Goal: Information Seeking & Learning: Learn about a topic

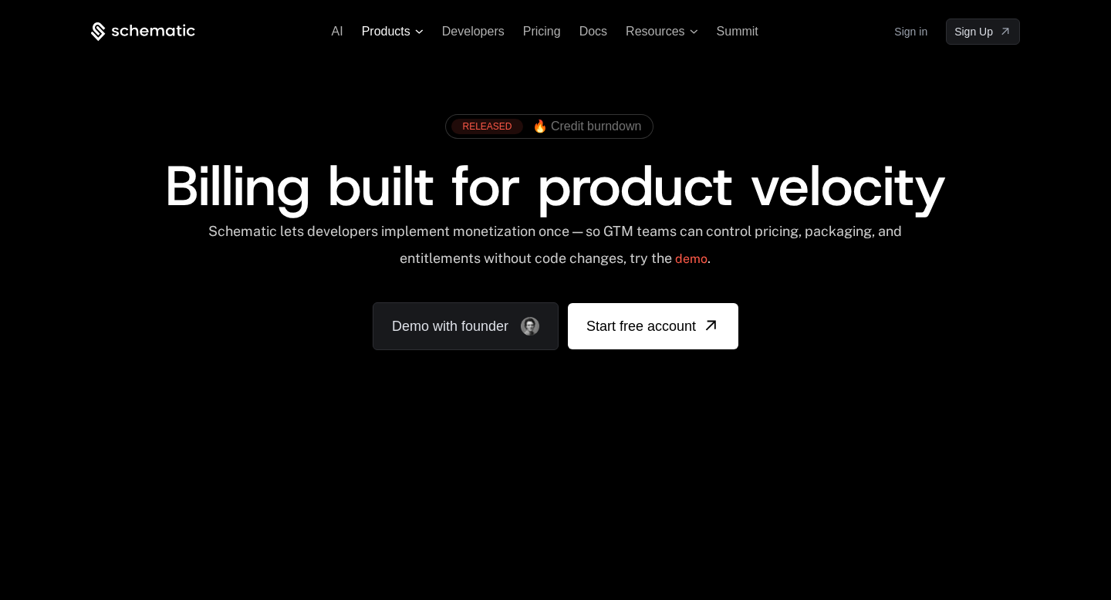
click at [420, 31] on icon at bounding box center [419, 31] width 8 height 5
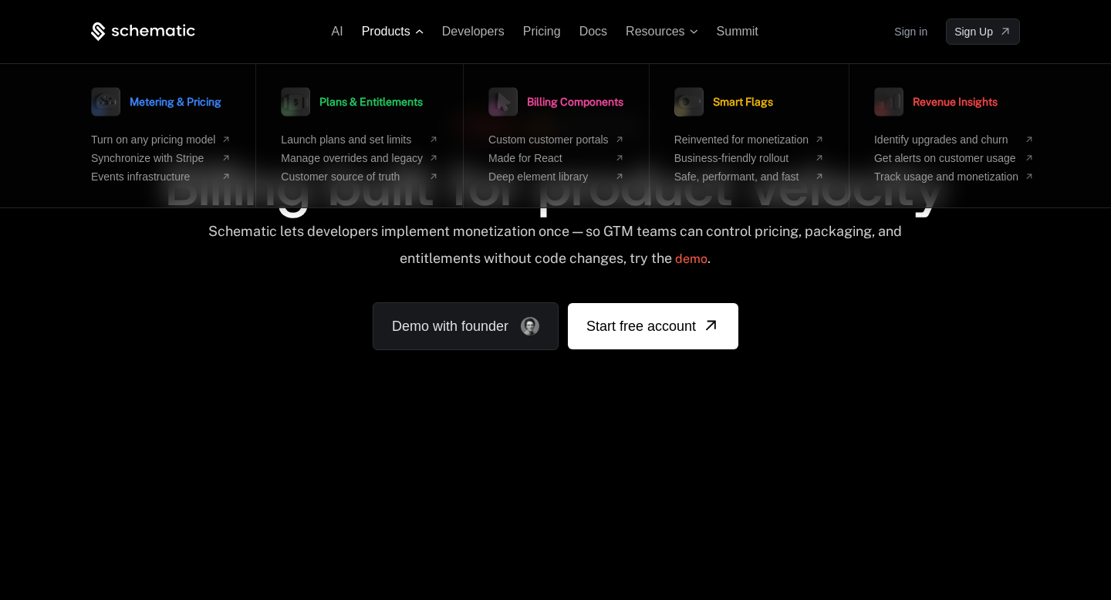
click at [420, 31] on icon at bounding box center [420, 31] width 8 height 4
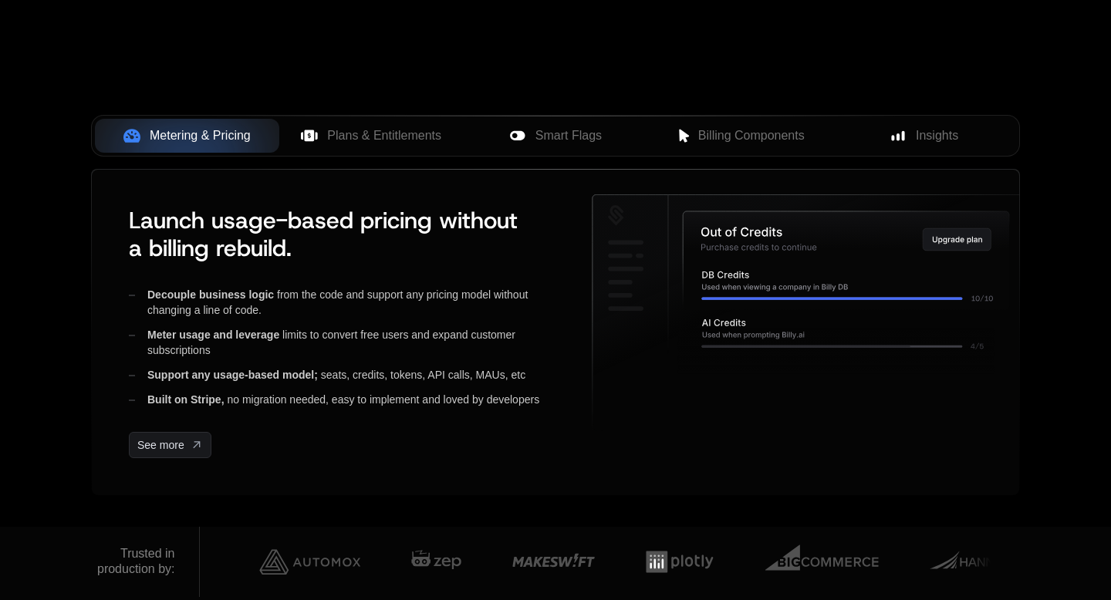
scroll to position [570, 0]
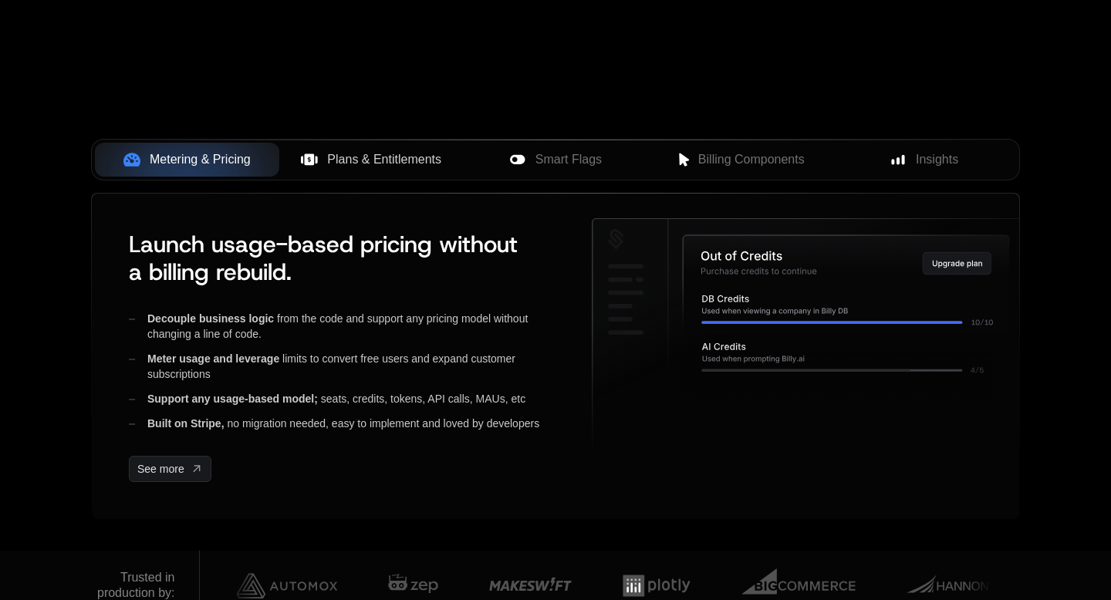
click at [379, 160] on span "Plans & Entitlements" at bounding box center [384, 159] width 114 height 19
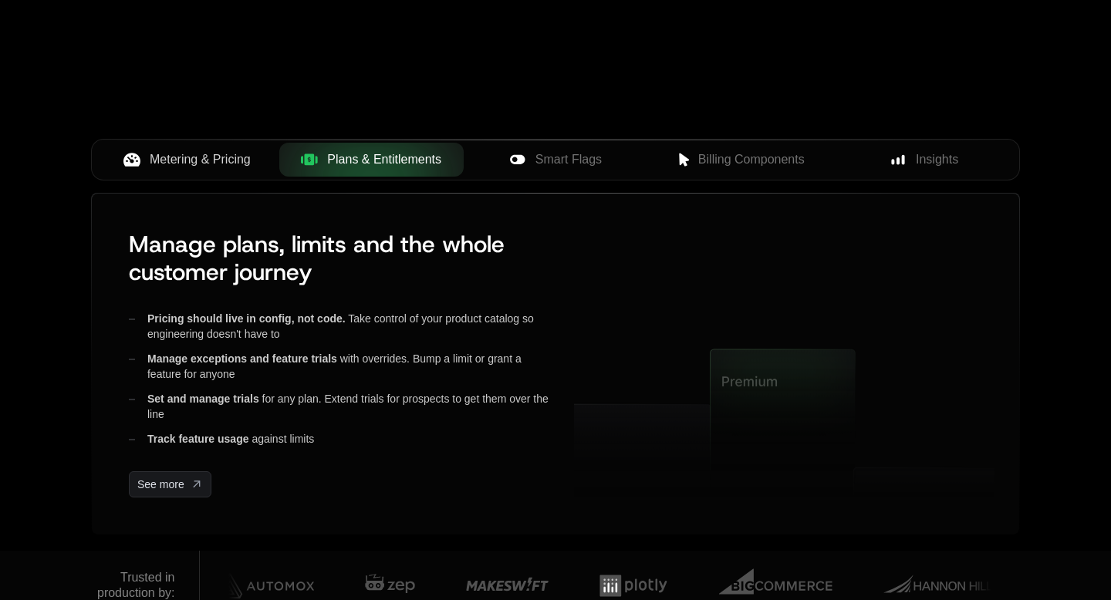
click at [243, 168] on span "Metering & Pricing" at bounding box center [200, 159] width 101 height 19
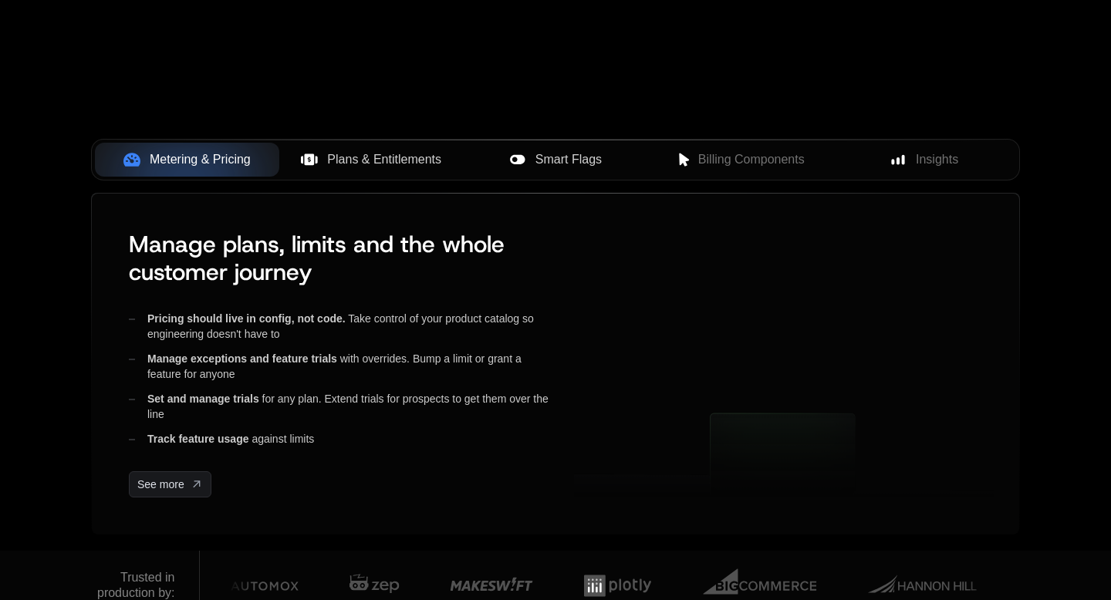
click at [595, 167] on span "Smart Flags" at bounding box center [568, 159] width 66 height 19
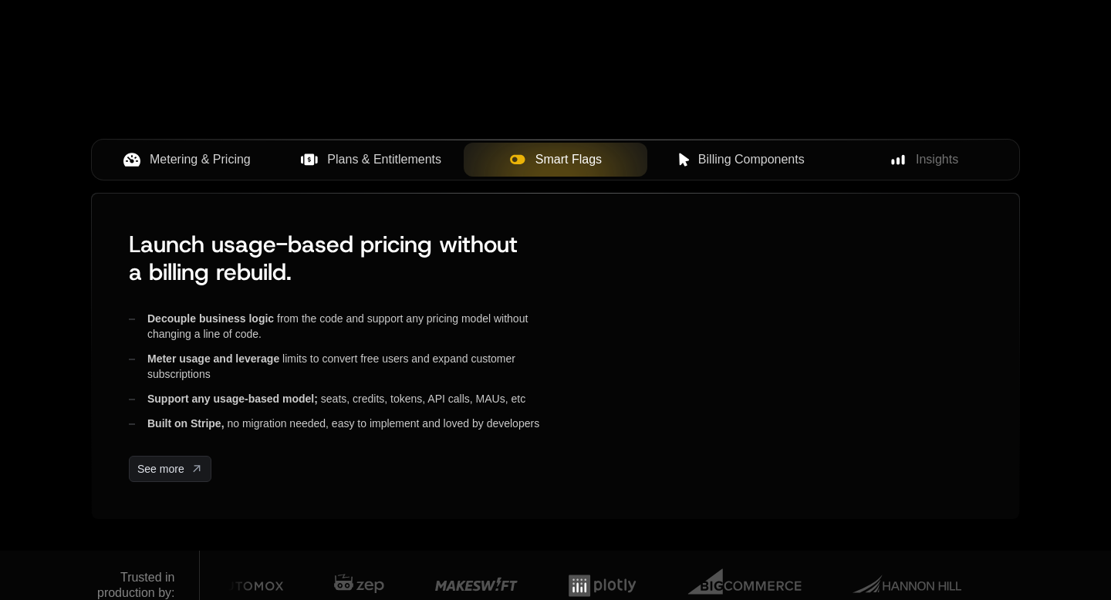
click at [776, 167] on span "Billing Components" at bounding box center [751, 159] width 106 height 19
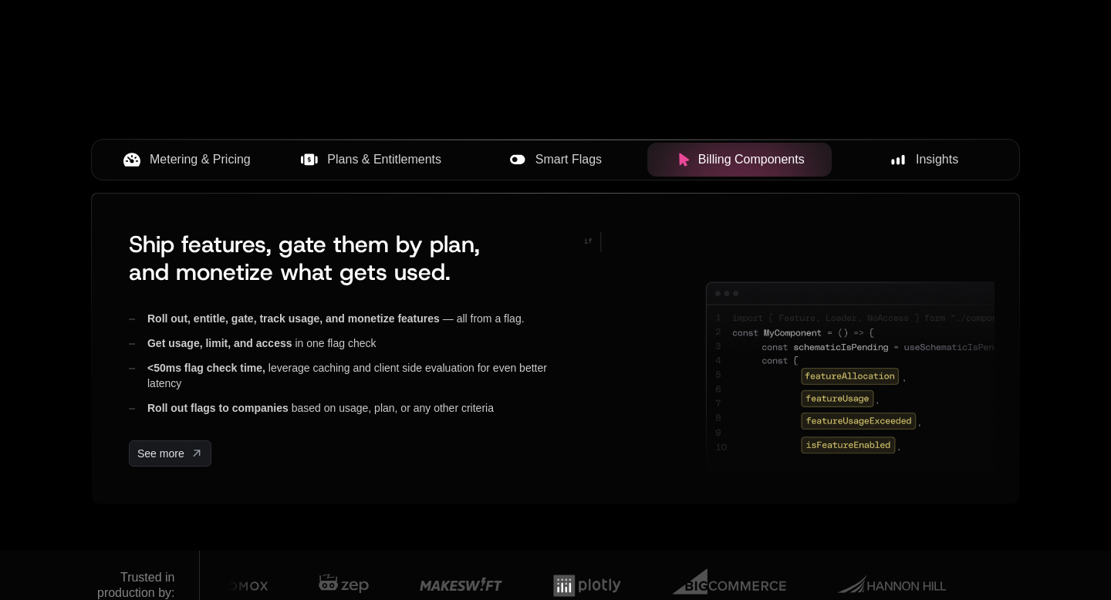
click at [921, 167] on span "Insights" at bounding box center [937, 159] width 42 height 19
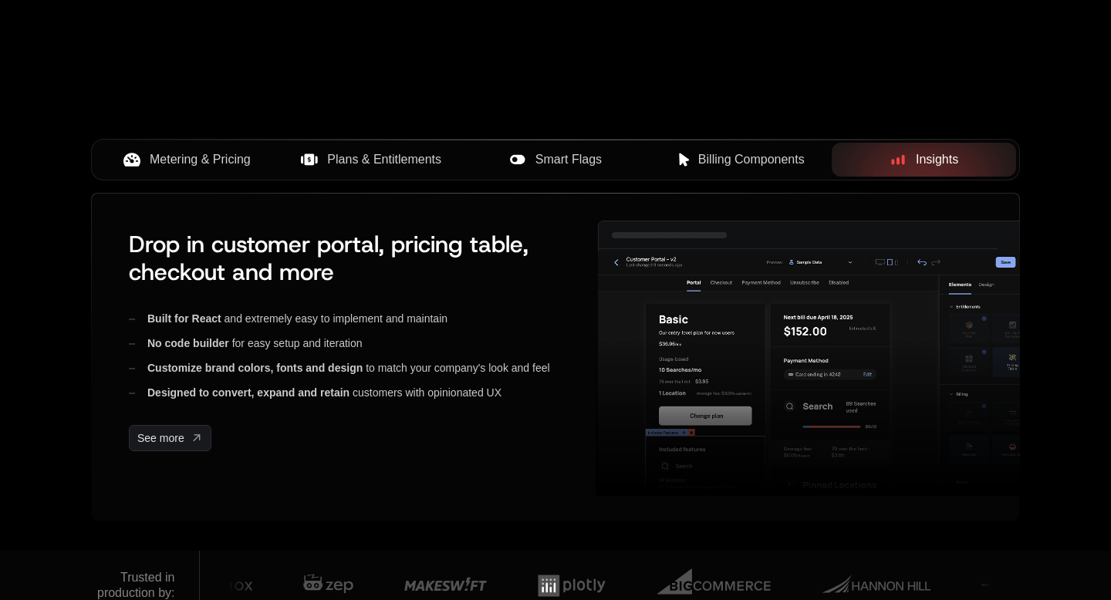
click at [749, 167] on span "Billing Components" at bounding box center [751, 159] width 106 height 19
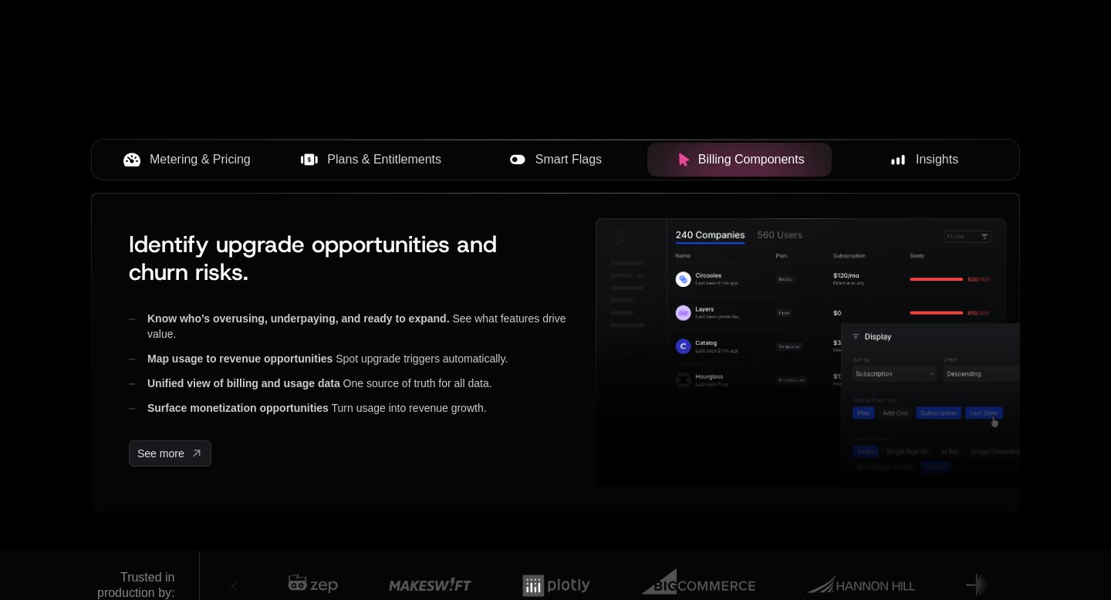
click at [574, 148] on button "Smart Flags" at bounding box center [556, 160] width 184 height 34
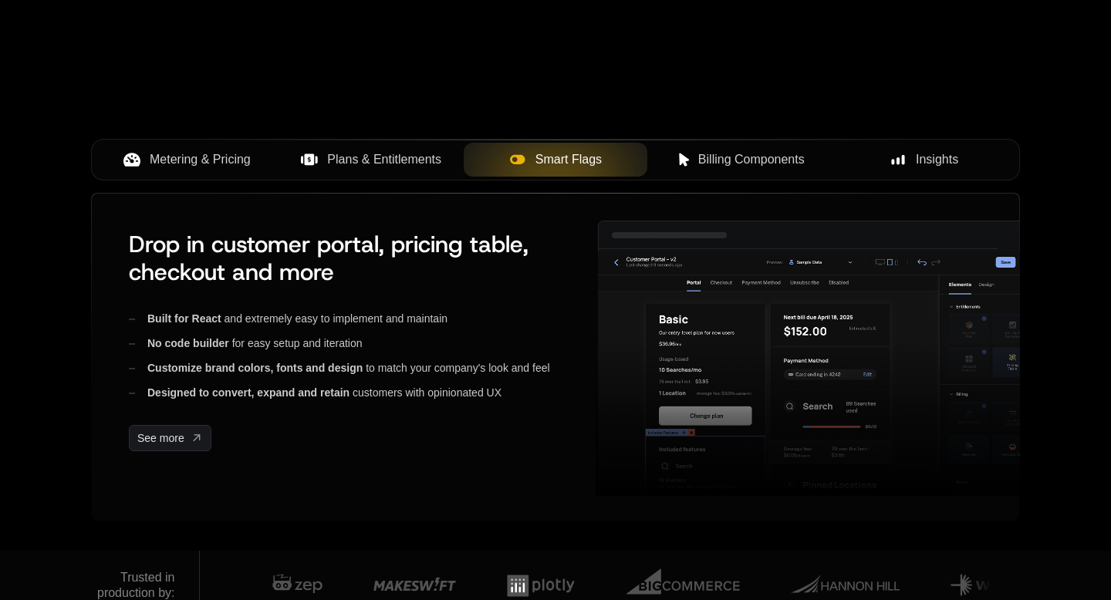
click at [410, 153] on span "Plans & Entitlements" at bounding box center [384, 159] width 114 height 19
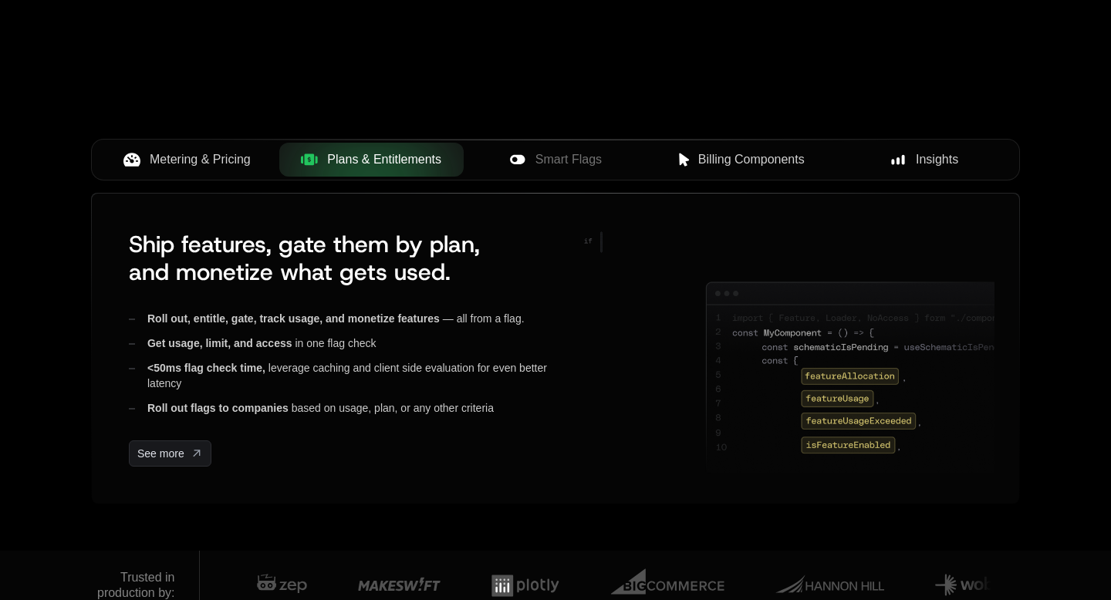
click at [188, 155] on span "Metering & Pricing" at bounding box center [200, 159] width 101 height 19
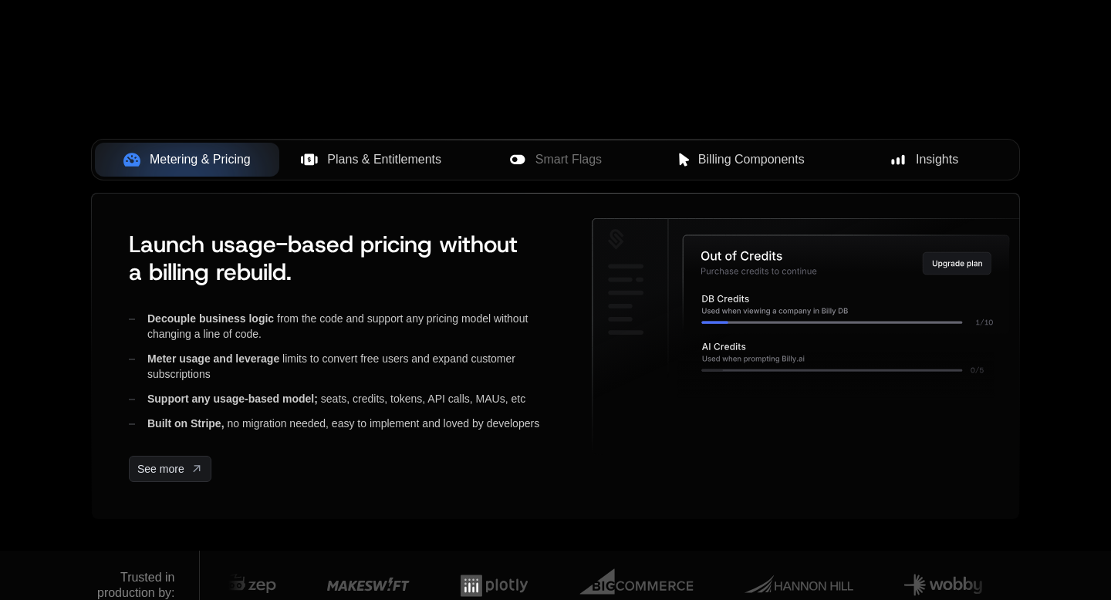
scroll to position [522, 0]
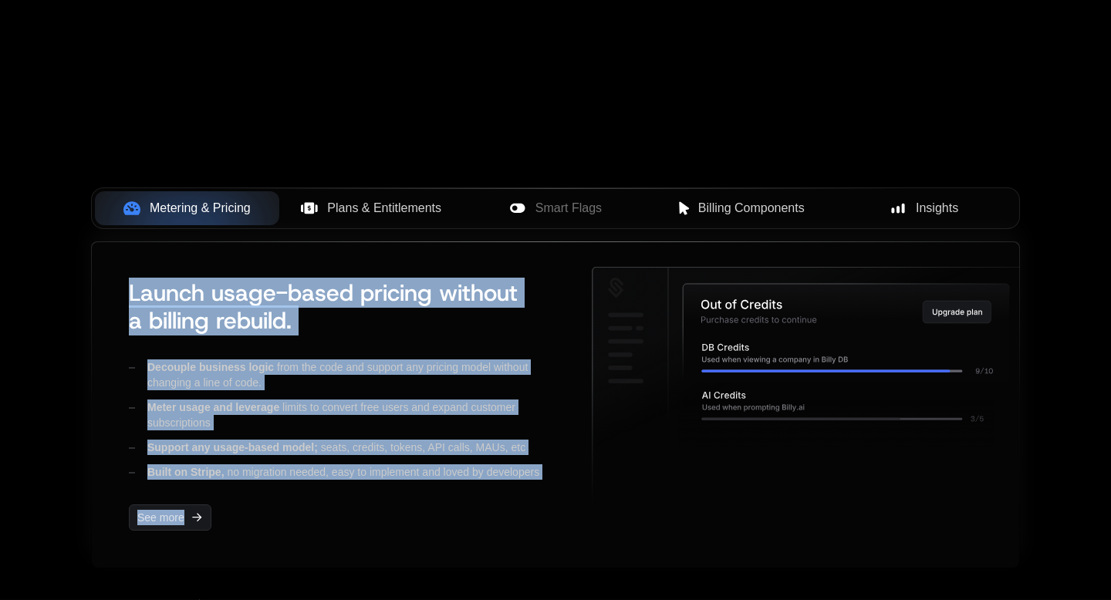
drag, startPoint x: 233, startPoint y: 544, endPoint x: 123, endPoint y: 290, distance: 276.5
click at [123, 290] on div "Launch usage-based pricing without a billing rebuild. Decouple business logic f…" at bounding box center [555, 405] width 927 height 326
click at [123, 290] on div "Launch usage-based pricing without a billing rebuild. Decouple business logic f…" at bounding box center [342, 405] width 451 height 276
drag, startPoint x: 123, startPoint y: 290, endPoint x: 225, endPoint y: 519, distance: 250.8
click at [225, 519] on div "Launch usage-based pricing without a billing rebuild. Decouple business logic f…" at bounding box center [342, 405] width 451 height 276
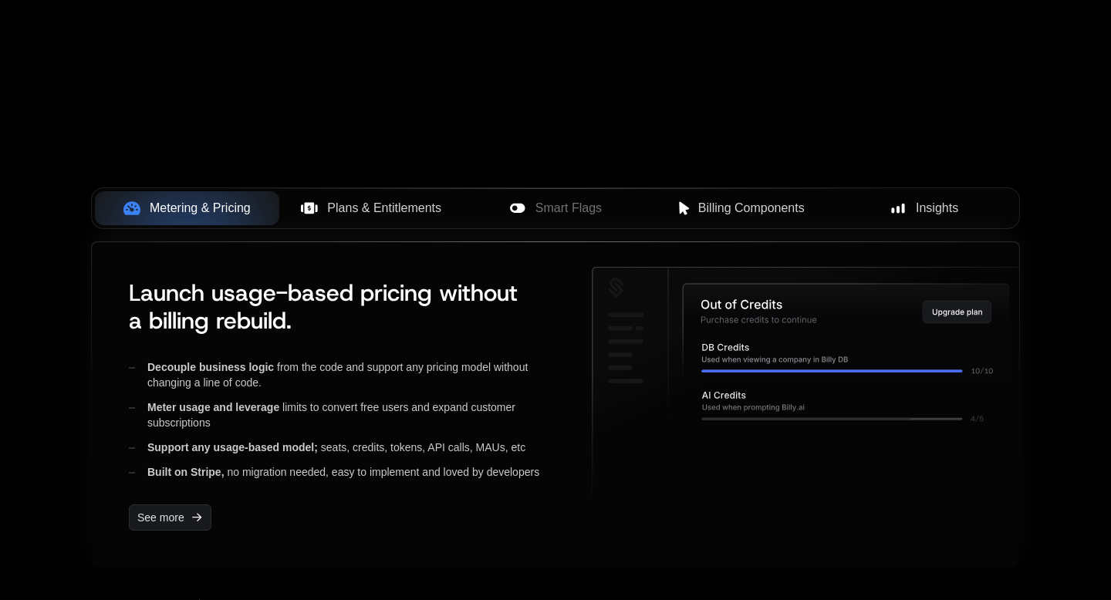
click at [225, 519] on div "See more" at bounding box center [348, 518] width 438 height 26
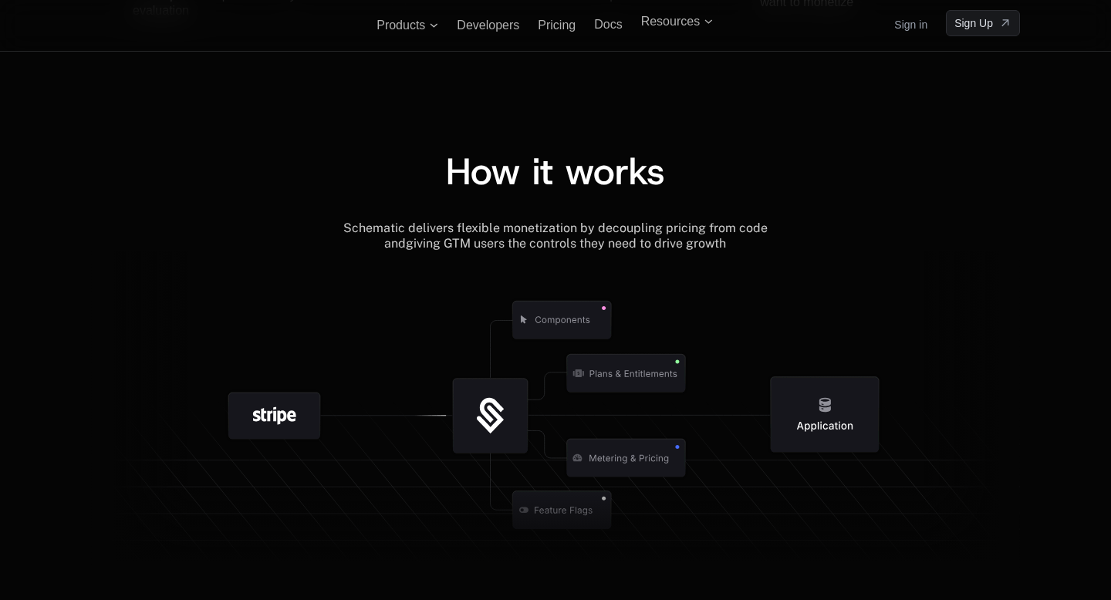
scroll to position [1641, 0]
drag, startPoint x: 272, startPoint y: 414, endPoint x: 502, endPoint y: 469, distance: 236.5
click at [499, 468] on g at bounding box center [599, 510] width 1425 height 541
click at [660, 534] on icon at bounding box center [555, 529] width 929 height 89
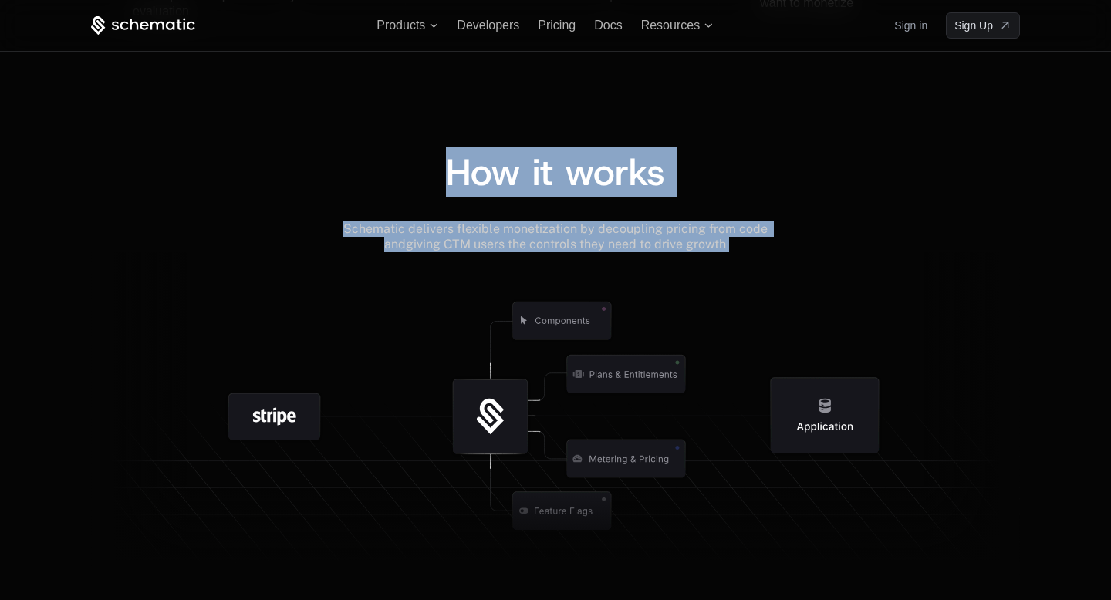
drag, startPoint x: 665, startPoint y: 538, endPoint x: 423, endPoint y: 187, distance: 426.6
click at [423, 187] on div "How it works Schematic delivers flexible monetization by decoupling pricing fro…" at bounding box center [555, 364] width 929 height 421
click at [423, 187] on div "How it works" at bounding box center [555, 172] width 929 height 37
drag, startPoint x: 437, startPoint y: 159, endPoint x: 620, endPoint y: 520, distance: 404.4
click at [620, 522] on div "How it works Schematic delivers flexible monetization by decoupling pricing fro…" at bounding box center [555, 364] width 929 height 421
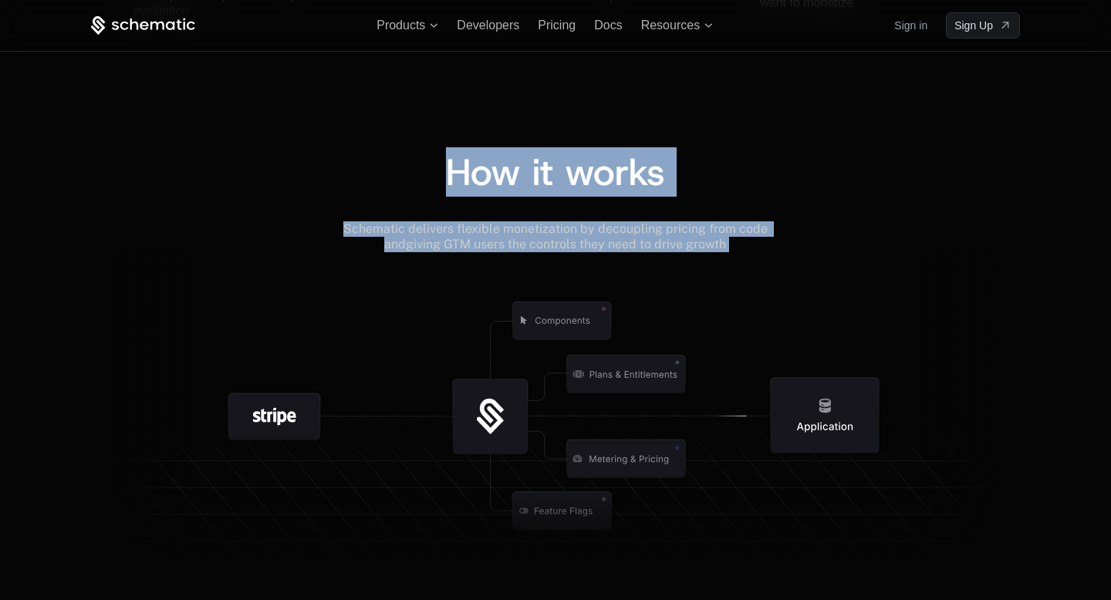
click at [620, 520] on icon at bounding box center [555, 529] width 929 height 89
drag, startPoint x: 620, startPoint y: 520, endPoint x: 448, endPoint y: 134, distance: 422.4
click at [448, 134] on div "How it works Schematic delivers flexible monetization by decoupling pricing fro…" at bounding box center [555, 333] width 1111 height 483
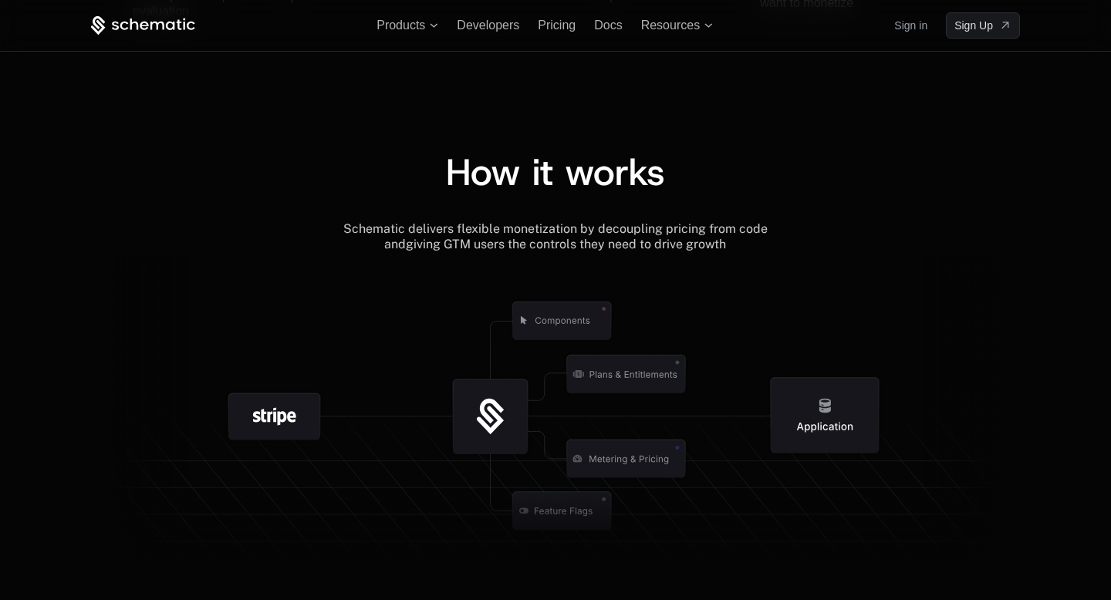
click at [448, 134] on div "How it works Schematic delivers flexible monetization by decoupling pricing fro…" at bounding box center [555, 333] width 1111 height 483
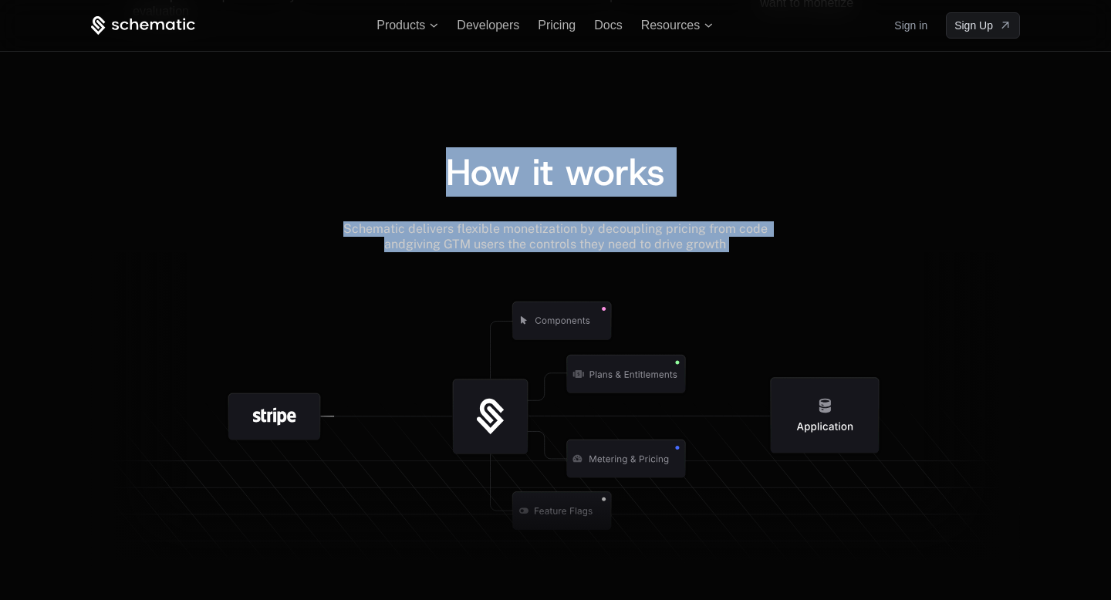
drag, startPoint x: 448, startPoint y: 134, endPoint x: 578, endPoint y: 520, distance: 407.2
click at [578, 521] on div "How it works Schematic delivers flexible monetization by decoupling pricing fro…" at bounding box center [555, 333] width 1111 height 483
click at [578, 520] on icon at bounding box center [555, 529] width 929 height 89
drag, startPoint x: 616, startPoint y: 520, endPoint x: 452, endPoint y: 144, distance: 410.5
click at [452, 144] on div "How it works Schematic delivers flexible monetization by decoupling pricing fro…" at bounding box center [555, 333] width 1111 height 483
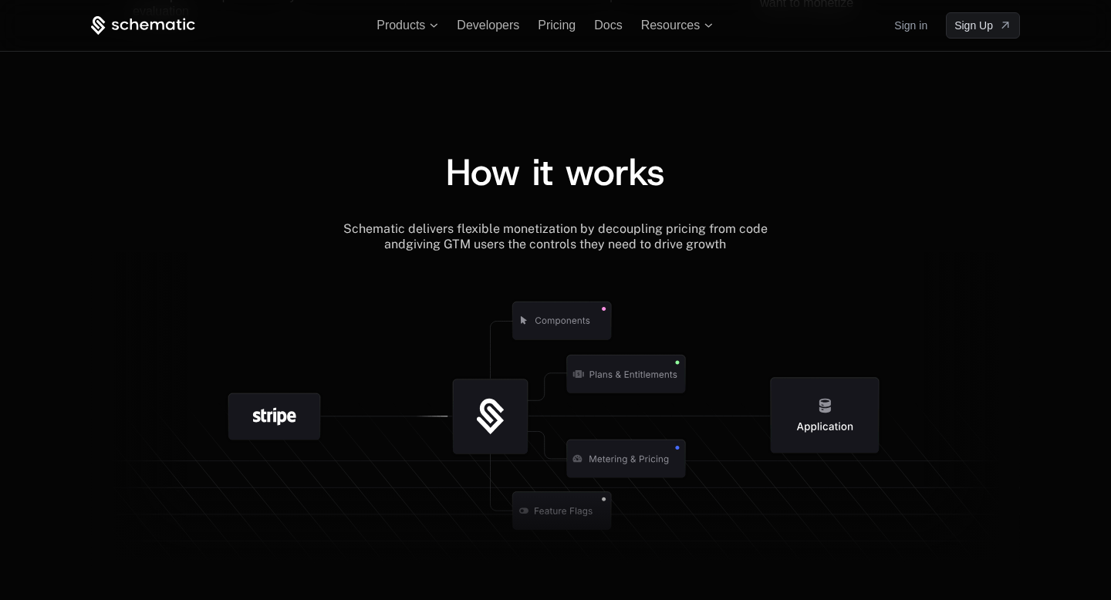
click at [452, 144] on div "How it works Schematic delivers flexible monetization by decoupling pricing fro…" at bounding box center [555, 333] width 1111 height 483
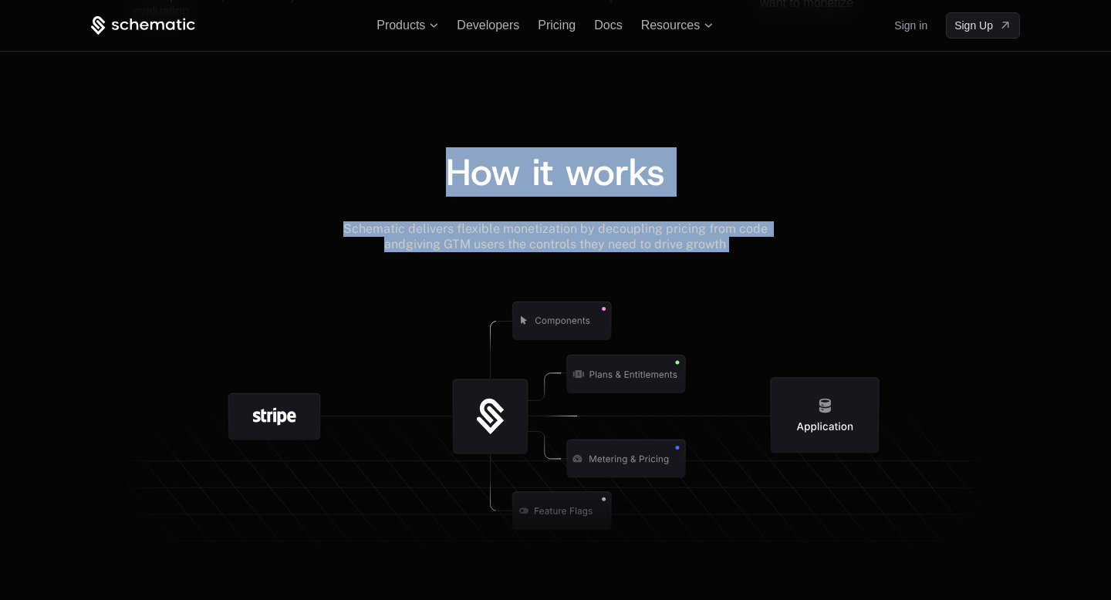
drag, startPoint x: 452, startPoint y: 144, endPoint x: 602, endPoint y: 547, distance: 430.4
click at [602, 547] on div "How it works Schematic delivers flexible monetization by decoupling pricing fro…" at bounding box center [555, 333] width 1111 height 483
click at [602, 547] on icon at bounding box center [555, 529] width 929 height 89
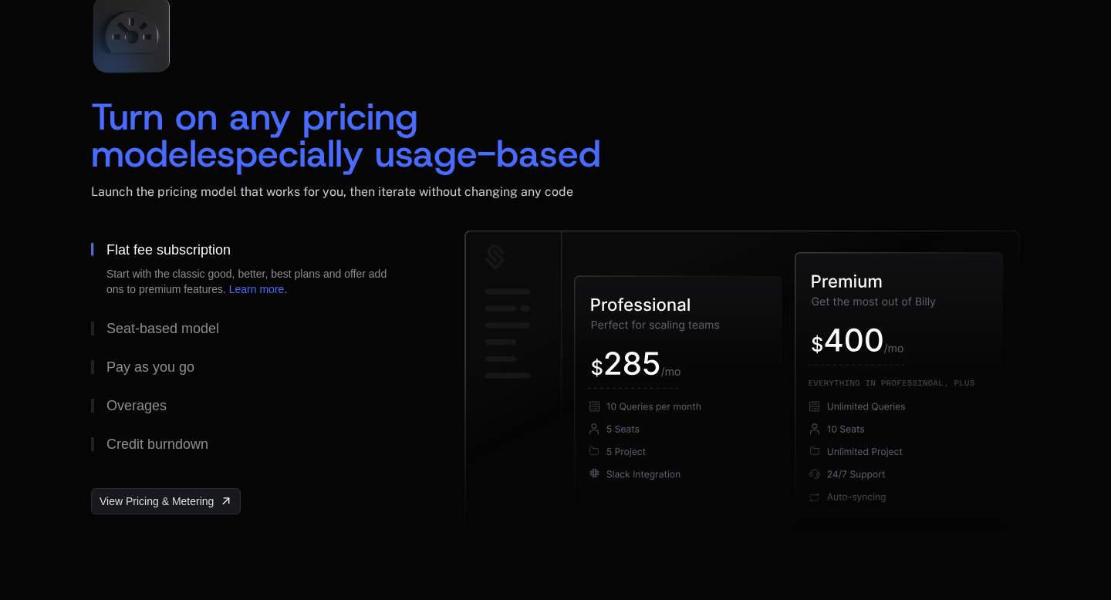
scroll to position [2340, 0]
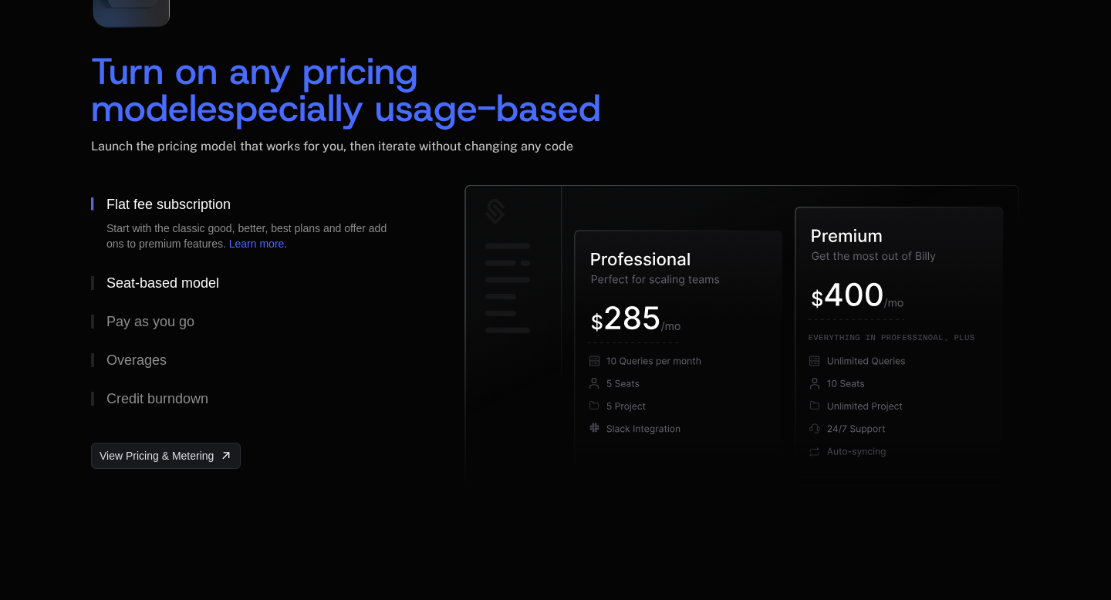
click at [155, 272] on button "Seat-based model" at bounding box center [253, 283] width 324 height 39
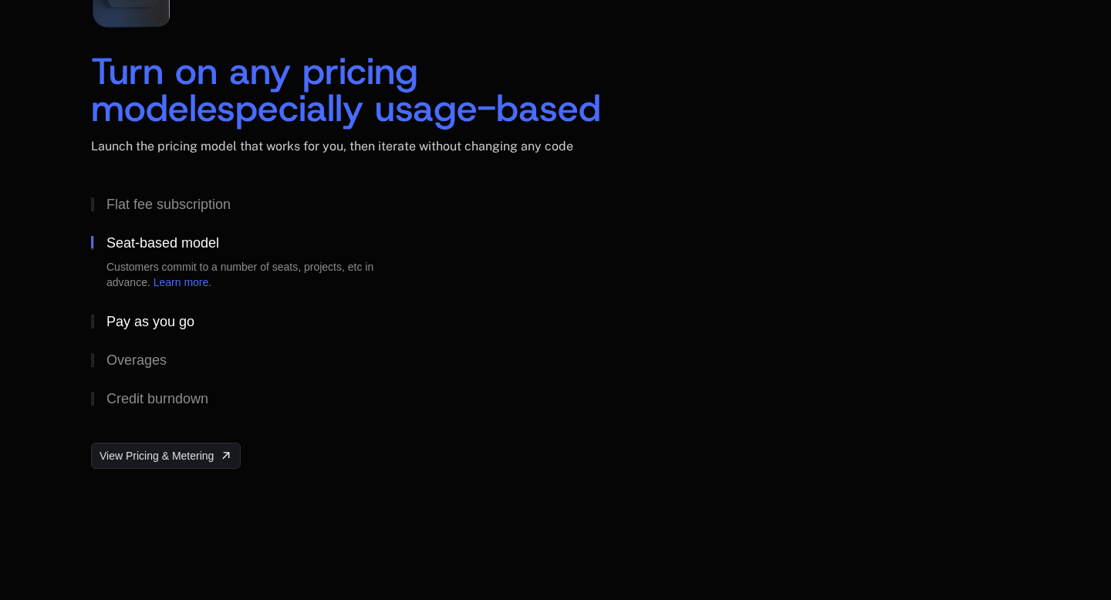
click at [159, 319] on div "Pay as you go" at bounding box center [150, 322] width 88 height 14
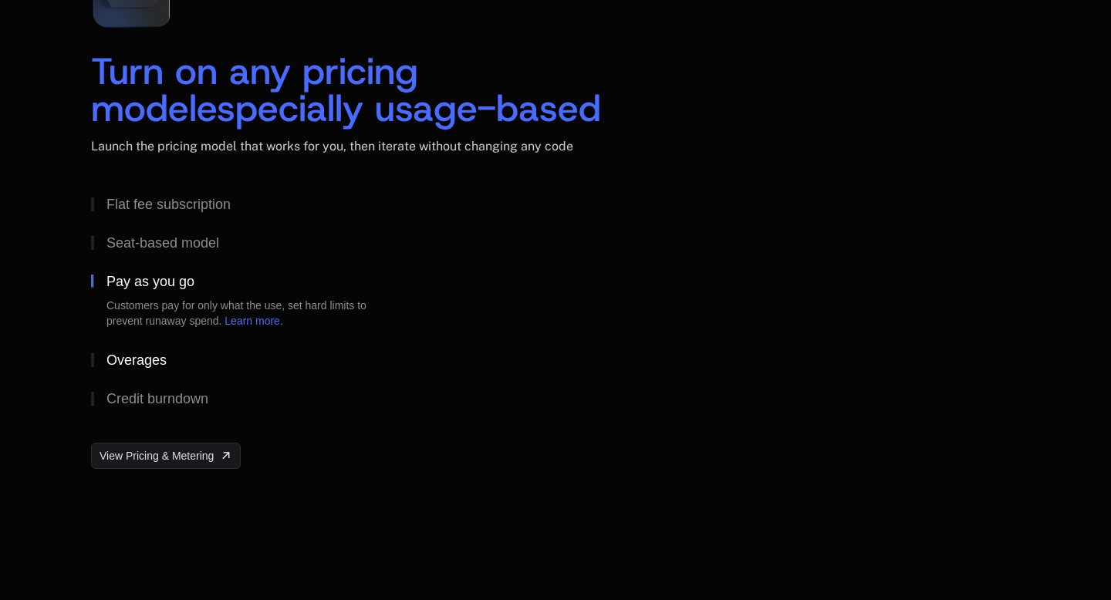
click at [151, 355] on div "Overages" at bounding box center [136, 360] width 60 height 14
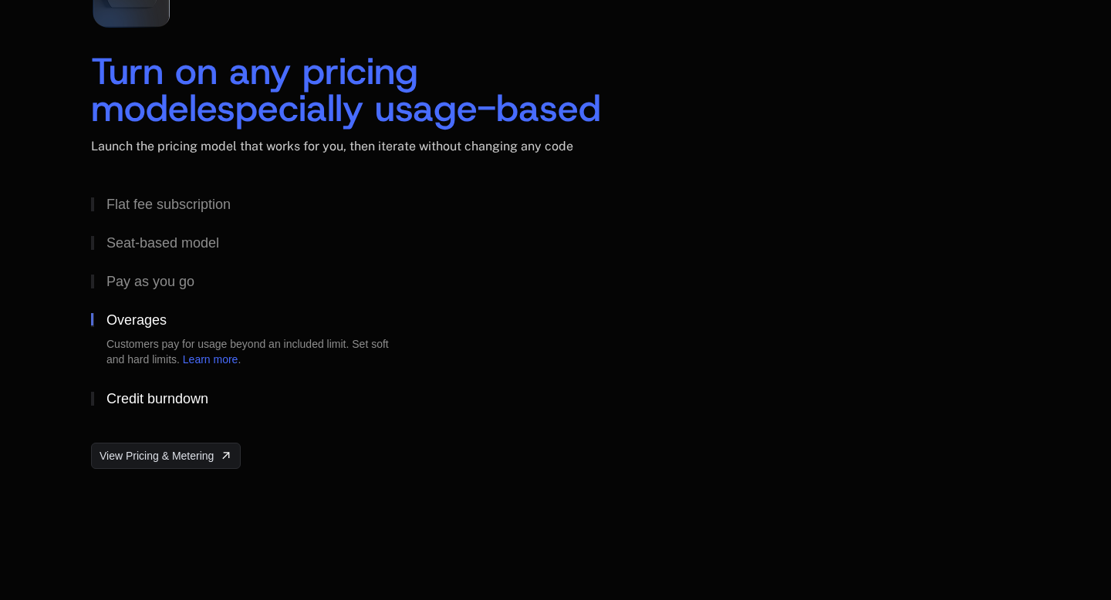
click at [151, 397] on div "Credit burndown" at bounding box center [157, 399] width 102 height 14
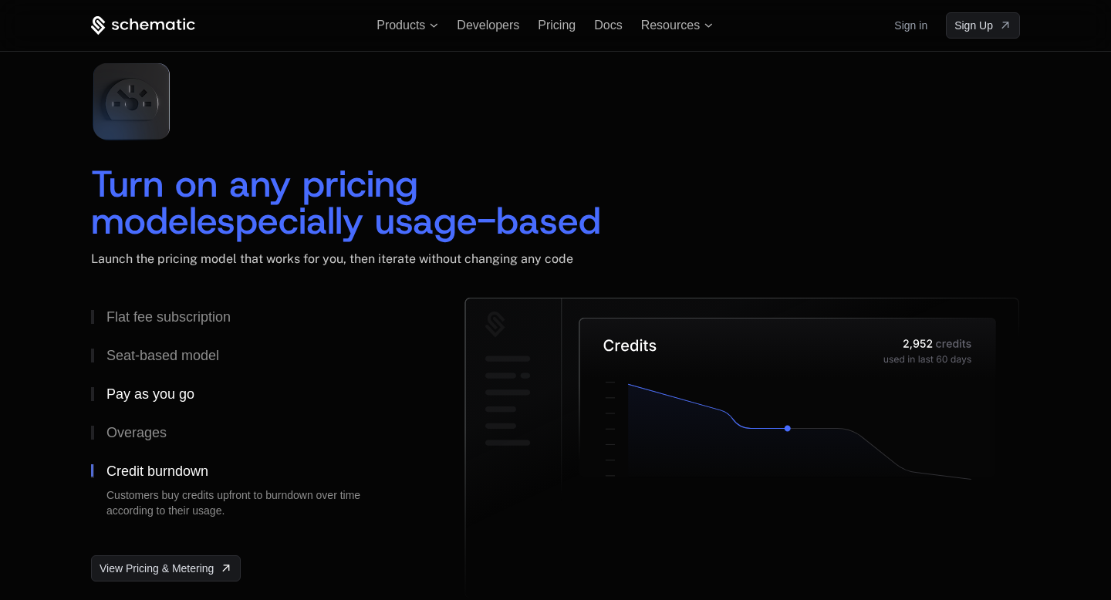
scroll to position [2217, 0]
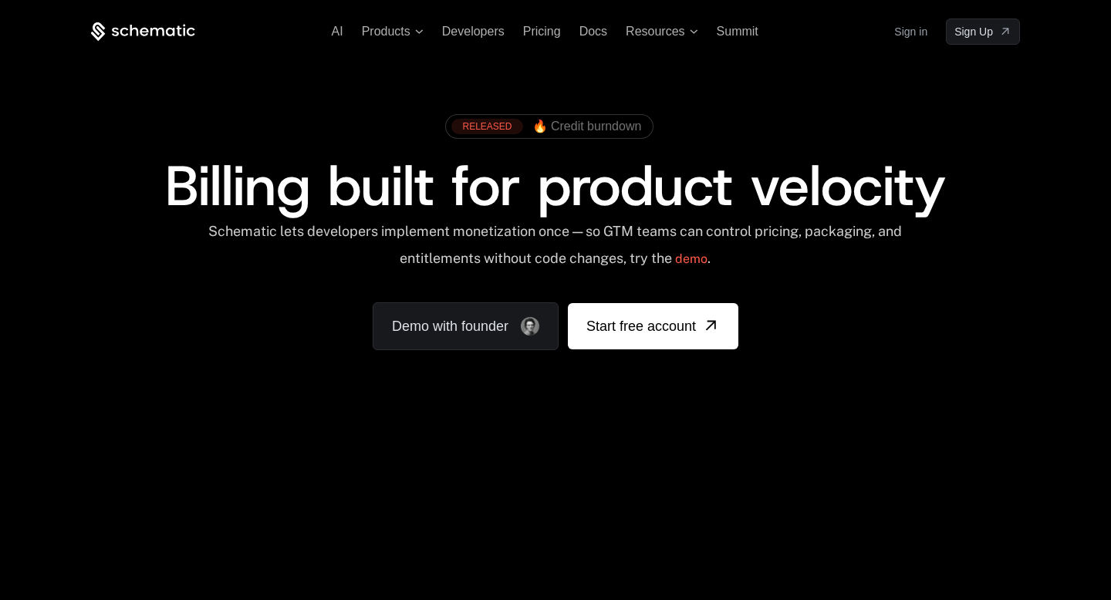
click at [406, 147] on div "RELEASED 🔥 Credit burndown Billing built for product velocity Schematic lets de…" at bounding box center [555, 228] width 929 height 244
click at [406, 147] on div "RELEASED 🔥 Credit burndown" at bounding box center [555, 132] width 929 height 52
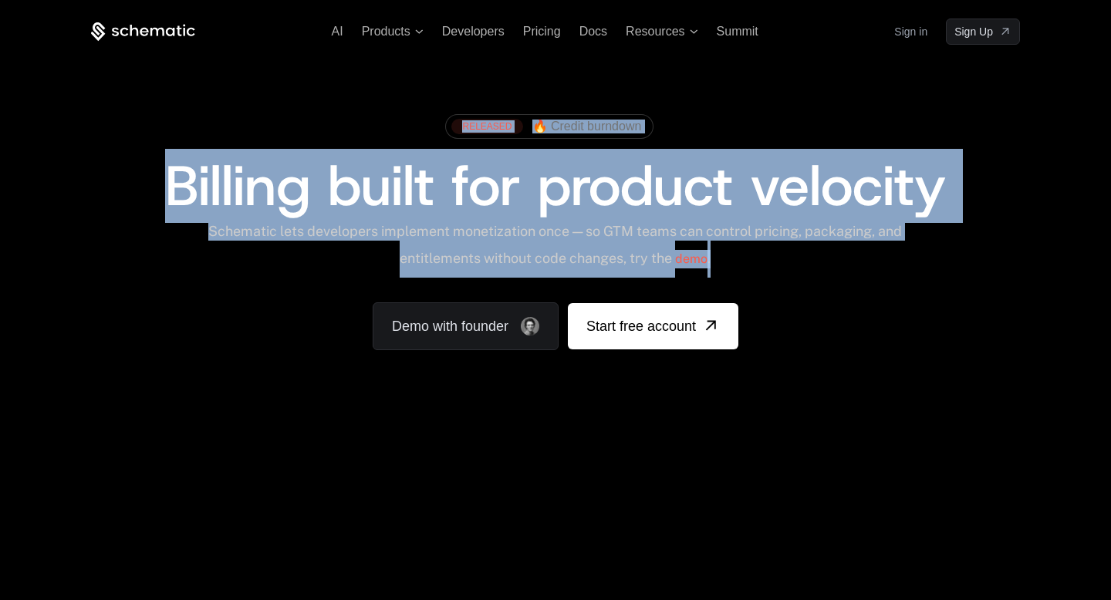
drag, startPoint x: 416, startPoint y: 130, endPoint x: 789, endPoint y: 340, distance: 428.4
click at [789, 340] on div "RELEASED 🔥 Credit burndown Billing built for product velocity Schematic lets de…" at bounding box center [555, 228] width 929 height 244
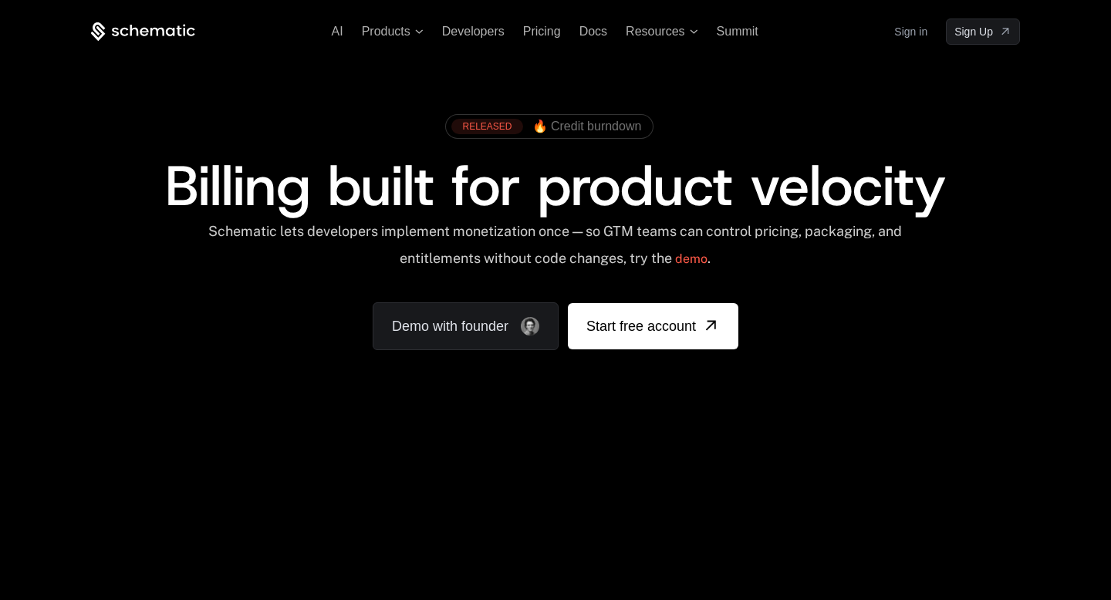
click at [773, 341] on div "RELEASED 🔥 Credit burndown Billing built for product velocity Schematic lets de…" at bounding box center [555, 228] width 929 height 244
drag, startPoint x: 773, startPoint y: 341, endPoint x: 337, endPoint y: 104, distance: 496.1
click at [337, 104] on div "RELEASED 🔥 Credit burndown Billing built for product velocity Schematic lets de…" at bounding box center [555, 228] width 1003 height 367
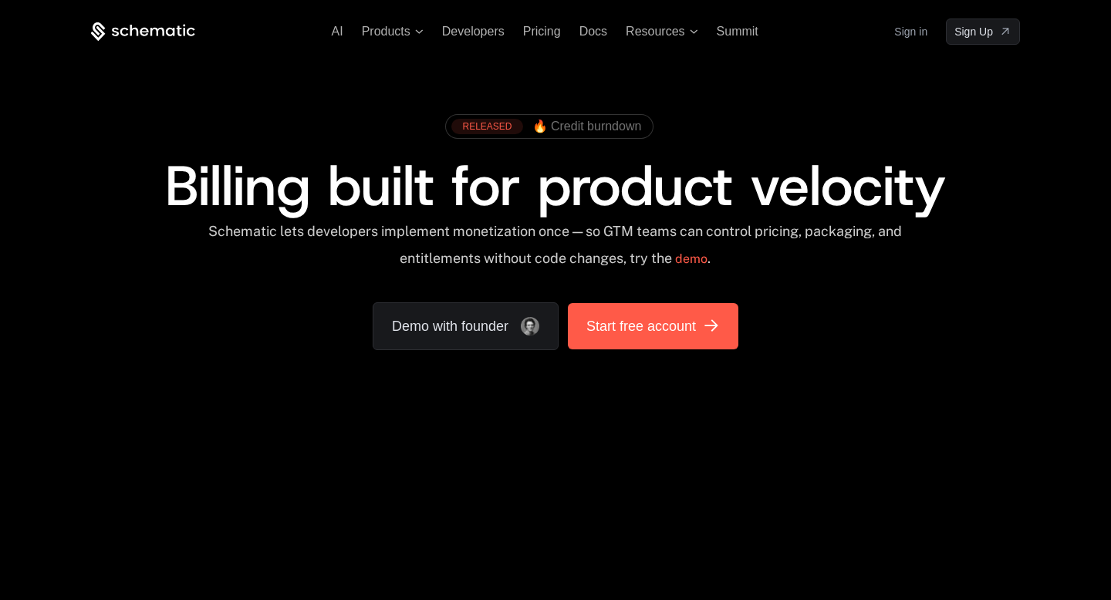
drag, startPoint x: 337, startPoint y: 104, endPoint x: 735, endPoint y: 348, distance: 466.9
click at [735, 350] on div "RELEASED 🔥 Credit burndown Billing built for product velocity Schematic lets de…" at bounding box center [555, 228] width 1003 height 367
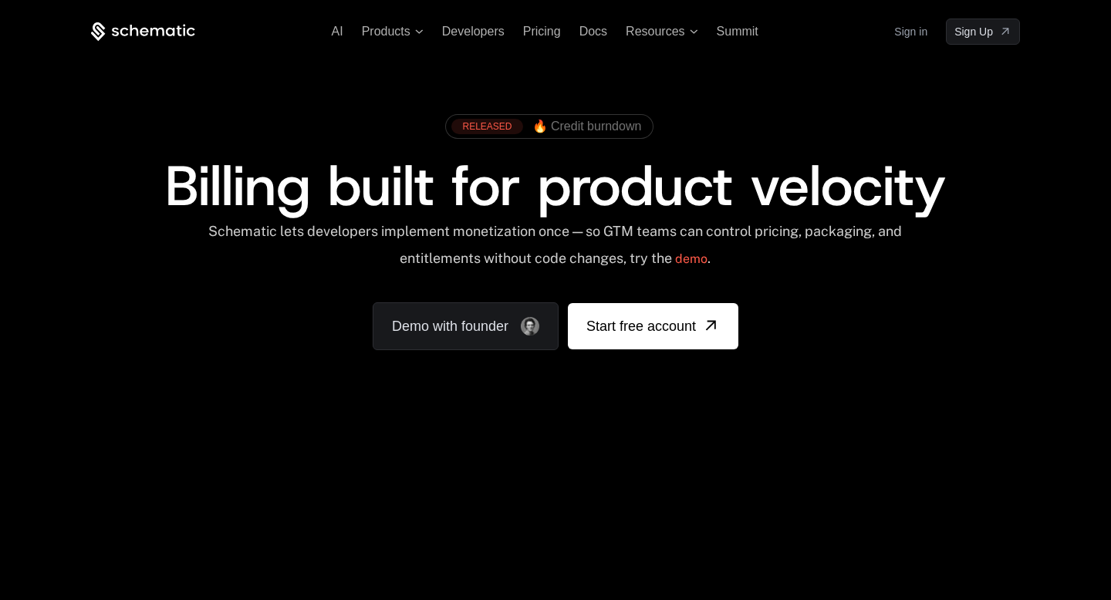
click at [756, 356] on div "RELEASED 🔥 Credit burndown Billing built for product velocity Schematic lets de…" at bounding box center [555, 228] width 1003 height 367
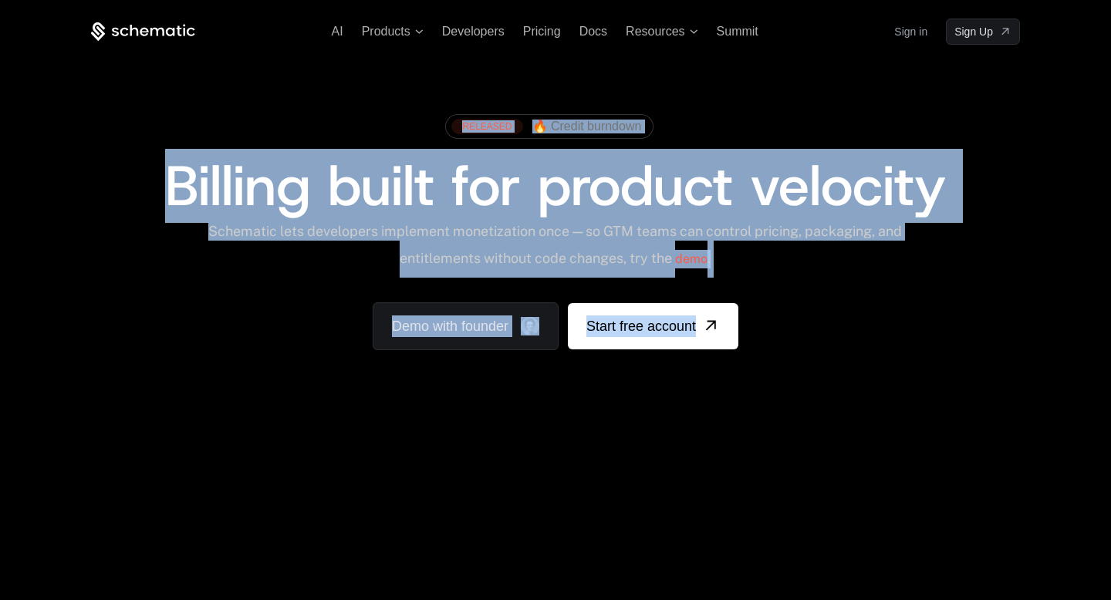
drag, startPoint x: 756, startPoint y: 342, endPoint x: 423, endPoint y: 124, distance: 398.1
click at [423, 124] on div "RELEASED 🔥 Credit burndown Billing built for product velocity Schematic lets de…" at bounding box center [555, 228] width 929 height 244
click at [423, 124] on div "RELEASED 🔥 Credit burndown" at bounding box center [555, 132] width 929 height 52
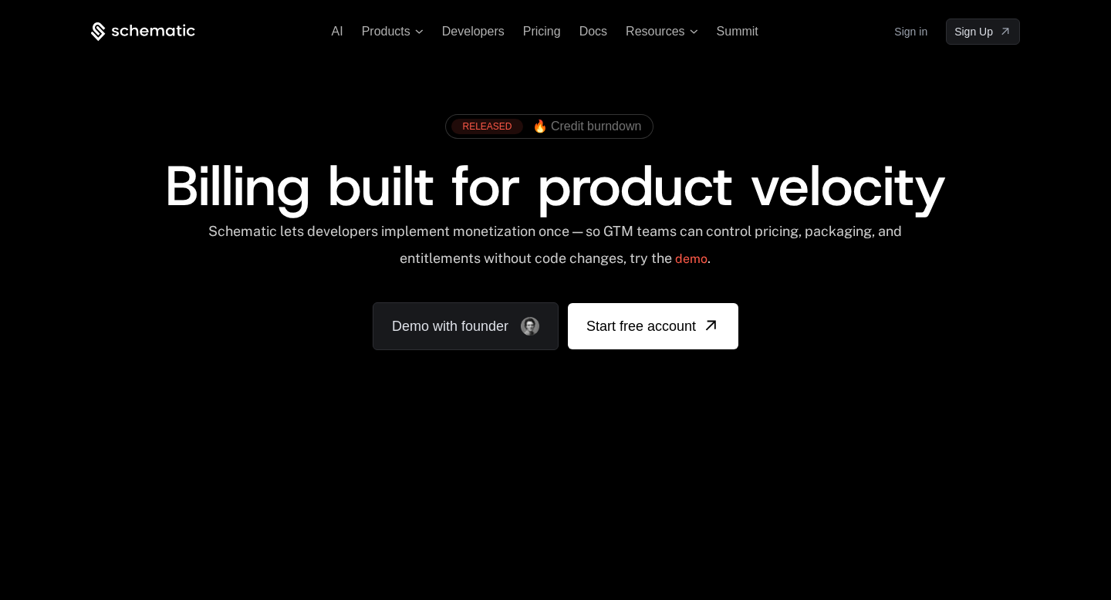
drag, startPoint x: 423, startPoint y: 124, endPoint x: 760, endPoint y: 351, distance: 406.4
click at [762, 354] on div "RELEASED 🔥 Credit burndown Billing built for product velocity Schematic lets de…" at bounding box center [555, 228] width 1003 height 367
click at [760, 351] on div "RELEASED 🔥 Credit burndown Billing built for product velocity Schematic lets de…" at bounding box center [555, 228] width 1003 height 367
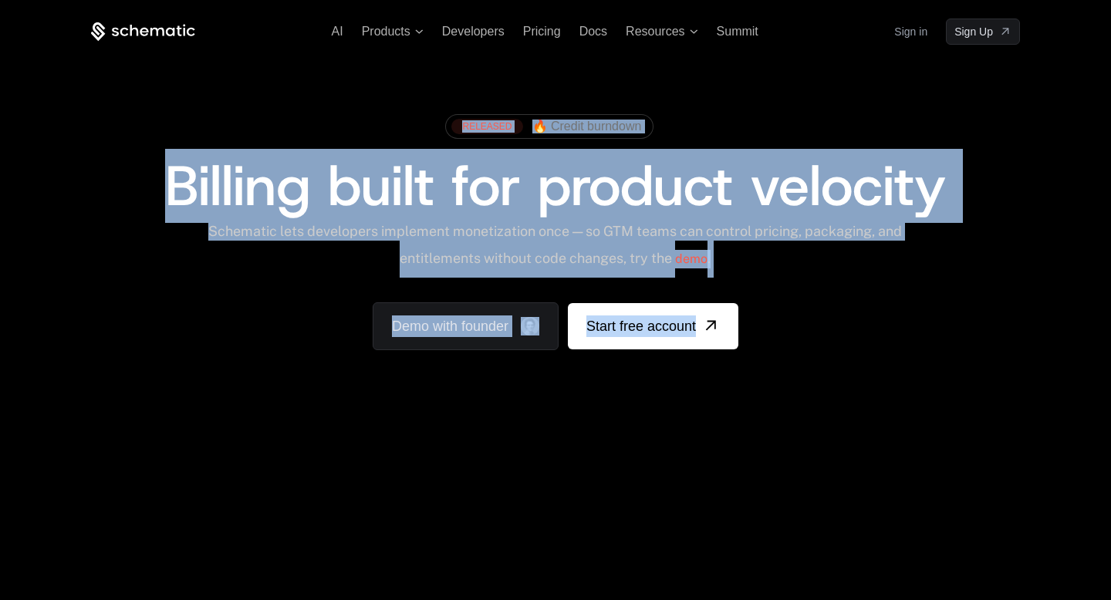
drag, startPoint x: 760, startPoint y: 351, endPoint x: 416, endPoint y: 118, distance: 415.6
click at [416, 118] on div "RELEASED 🔥 Credit burndown Billing built for product velocity Schematic lets de…" at bounding box center [555, 228] width 1003 height 367
click at [416, 118] on div "RELEASED 🔥 Credit burndown" at bounding box center [555, 132] width 929 height 52
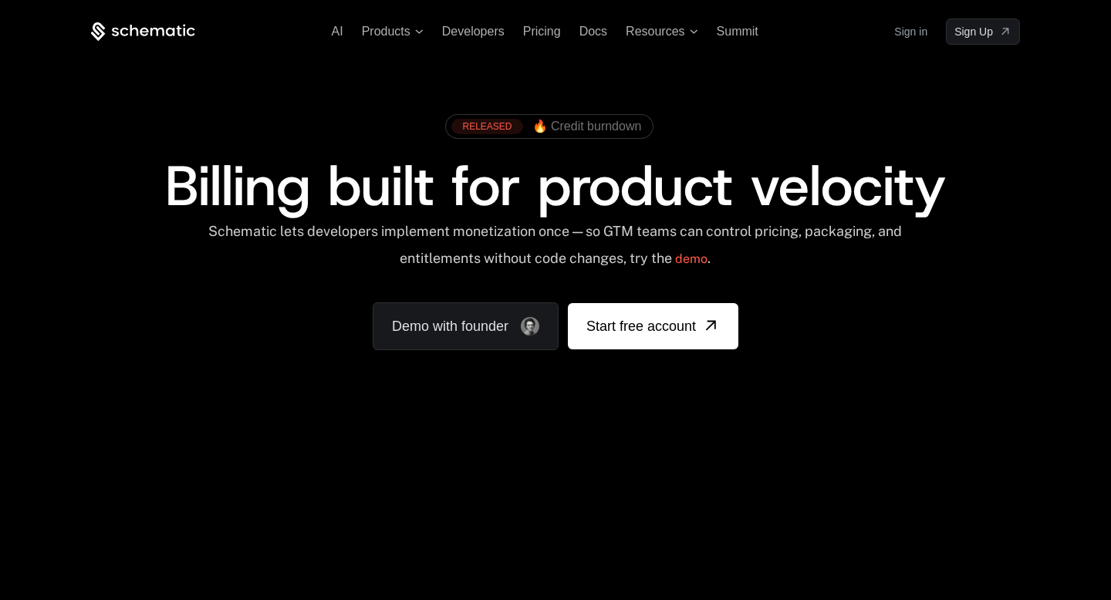
drag, startPoint x: 416, startPoint y: 118, endPoint x: 755, endPoint y: 350, distance: 410.9
click at [756, 350] on div "RELEASED 🔥 Credit burndown Billing built for product velocity Schematic lets de…" at bounding box center [555, 228] width 1003 height 367
click at [755, 350] on div "RELEASED 🔥 Credit burndown Billing built for product velocity Schematic lets de…" at bounding box center [555, 228] width 1003 height 367
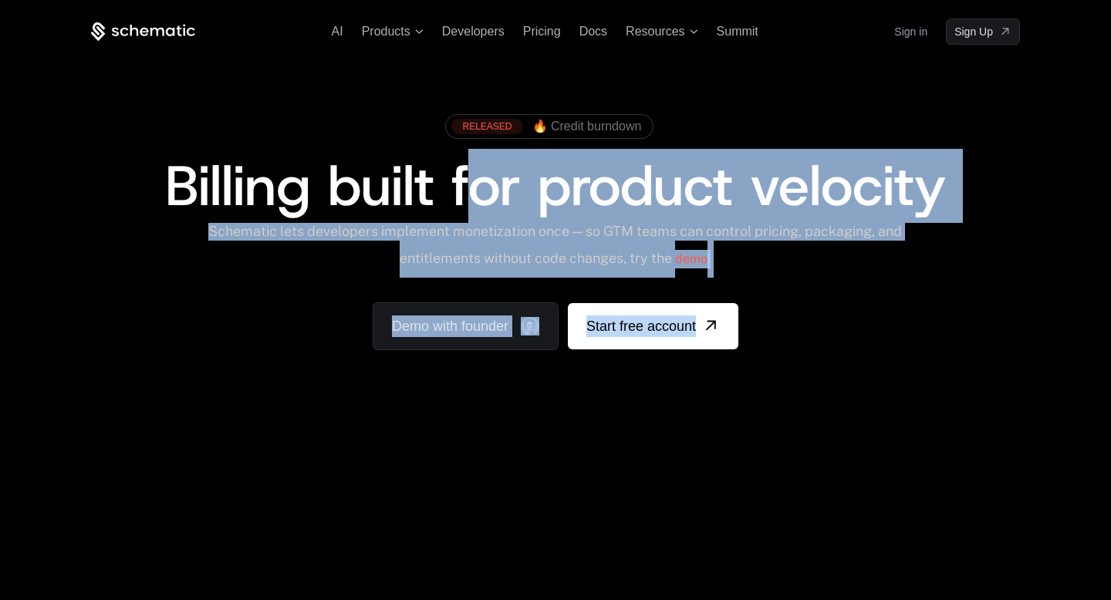
drag, startPoint x: 755, startPoint y: 350, endPoint x: 444, endPoint y: 121, distance: 385.8
click at [444, 121] on div "RELEASED 🔥 Credit burndown Billing built for product velocity Schematic lets de…" at bounding box center [555, 228] width 1003 height 367
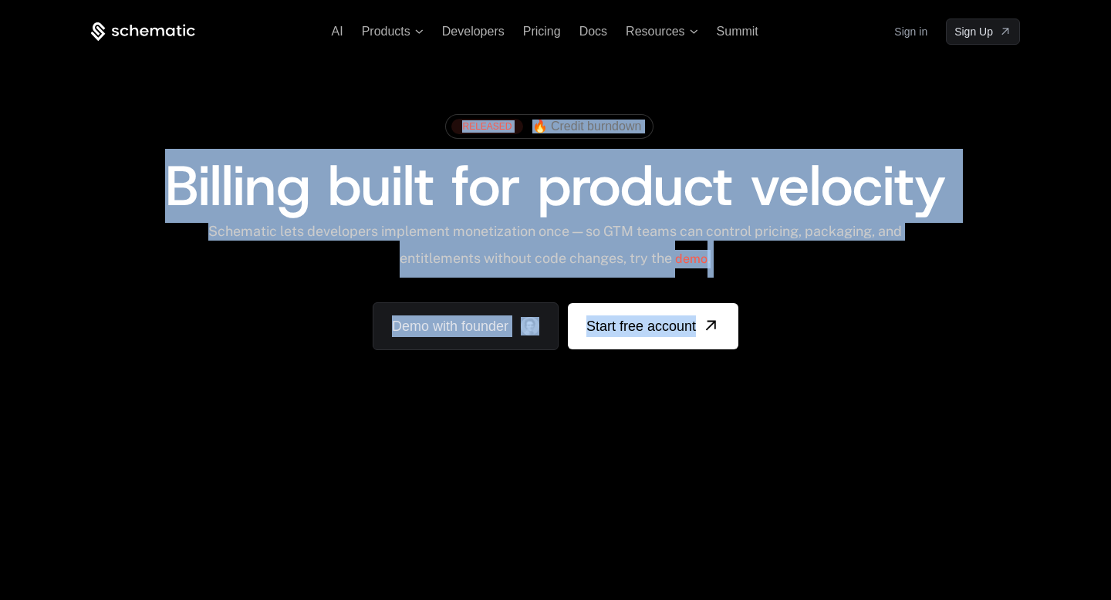
click at [444, 121] on div "RELEASED 🔥 Credit burndown" at bounding box center [554, 126] width 235 height 40
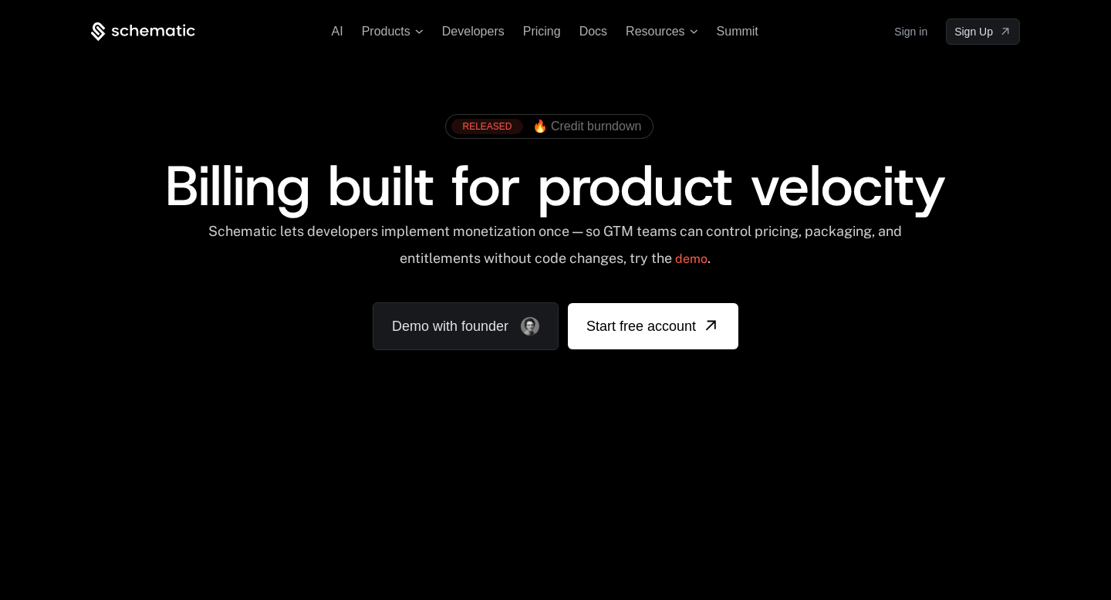
drag, startPoint x: 444, startPoint y: 121, endPoint x: 779, endPoint y: 343, distance: 401.9
click at [782, 343] on div "RELEASED 🔥 Credit burndown Billing built for product velocity Schematic lets de…" at bounding box center [555, 228] width 929 height 244
click at [779, 343] on div "RELEASED 🔥 Credit burndown Billing built for product velocity Schematic lets de…" at bounding box center [555, 228] width 929 height 244
drag, startPoint x: 779, startPoint y: 343, endPoint x: 414, endPoint y: 99, distance: 439.3
click at [414, 99] on div "RELEASED 🔥 Credit burndown Billing built for product velocity Schematic lets de…" at bounding box center [555, 228] width 1003 height 367
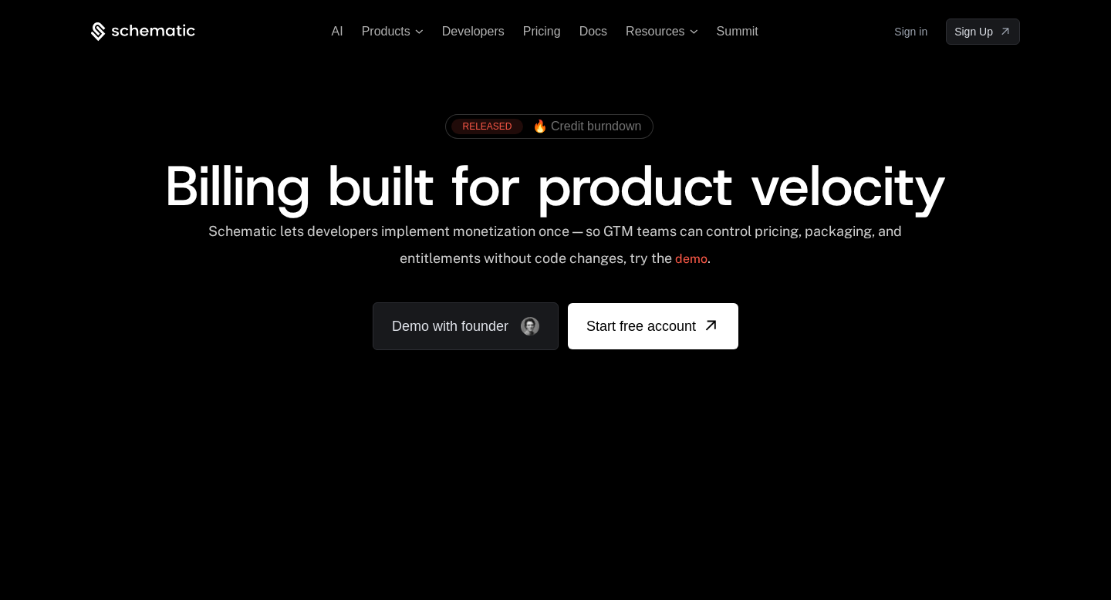
click at [414, 99] on div "RELEASED 🔥 Credit burndown Billing built for product velocity Schematic lets de…" at bounding box center [555, 228] width 1003 height 367
drag, startPoint x: 414, startPoint y: 99, endPoint x: 769, endPoint y: 368, distance: 445.5
click at [769, 368] on div "RELEASED 🔥 Credit burndown Billing built for product velocity Schematic lets de…" at bounding box center [555, 228] width 1003 height 367
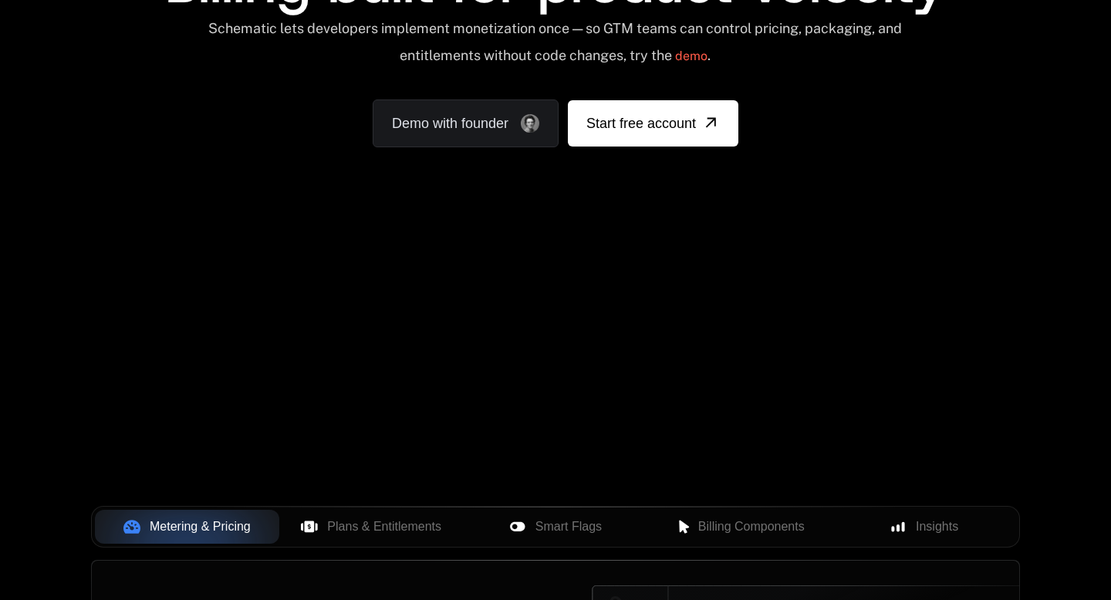
scroll to position [223, 0]
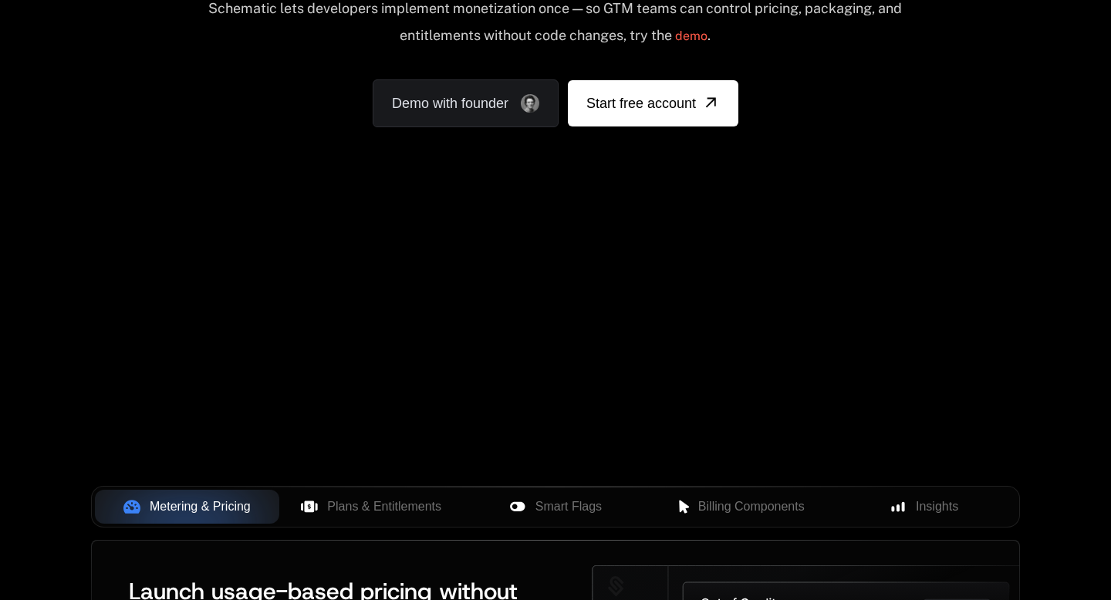
drag, startPoint x: 602, startPoint y: 333, endPoint x: 420, endPoint y: 402, distance: 194.9
click at [420, 402] on div "Your browser does not support the video tag." at bounding box center [555, 232] width 1003 height 650
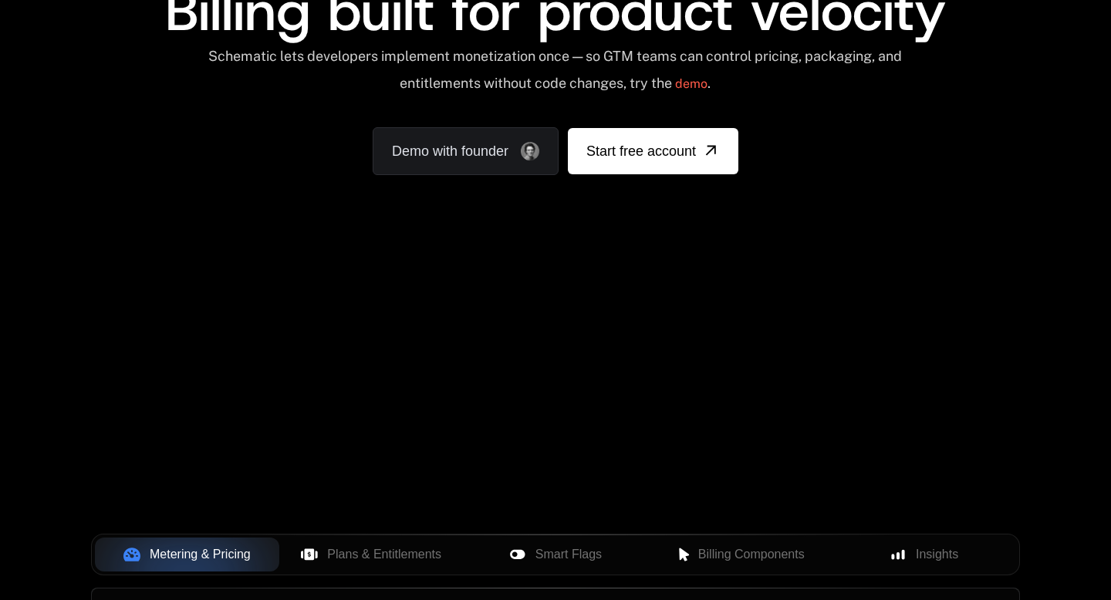
scroll to position [173, 0]
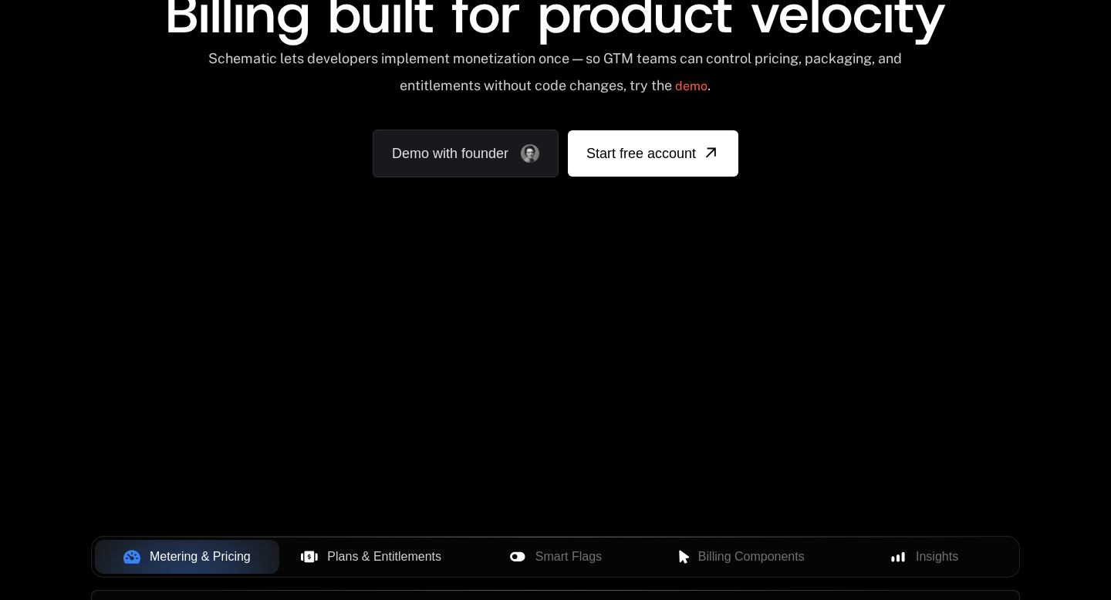
click at [373, 540] on button "Plans & Entitlements" at bounding box center [371, 557] width 184 height 34
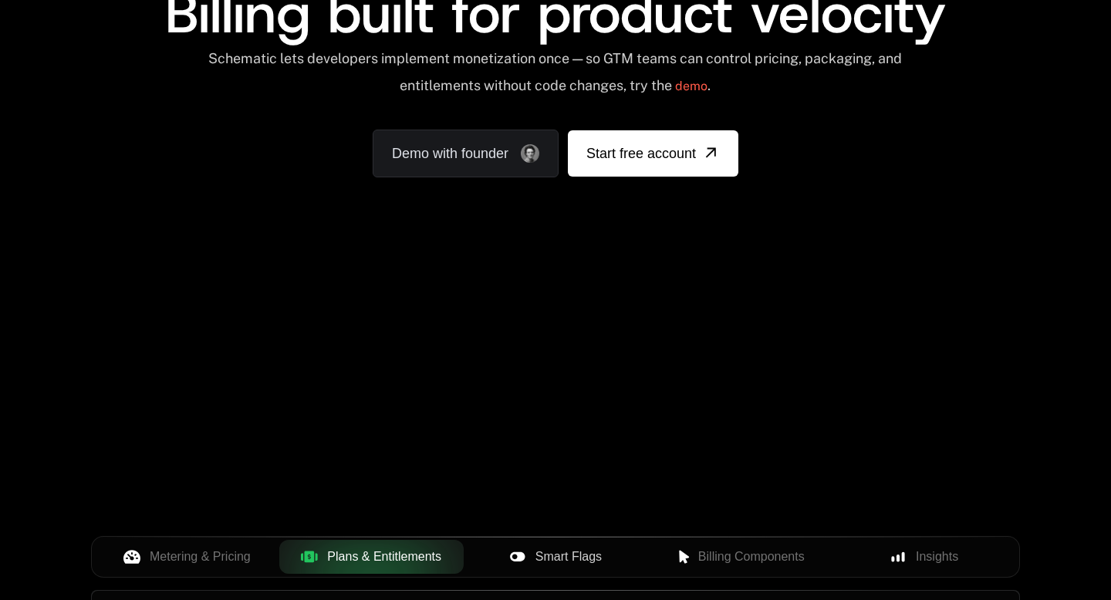
click at [522, 562] on icon at bounding box center [517, 557] width 17 height 17
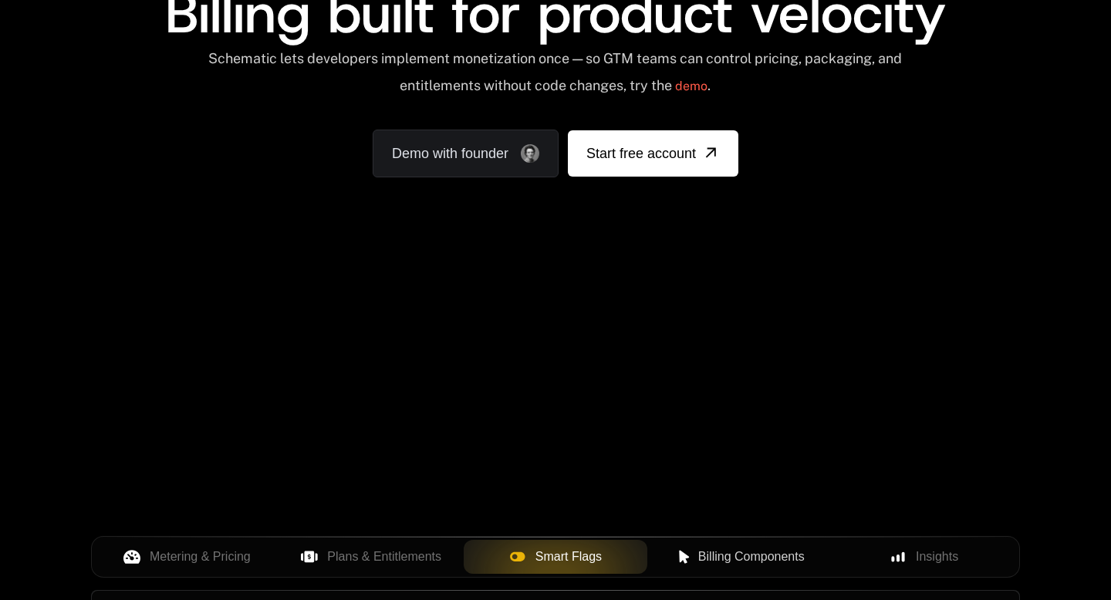
click at [704, 566] on button "Billing Components" at bounding box center [739, 557] width 184 height 34
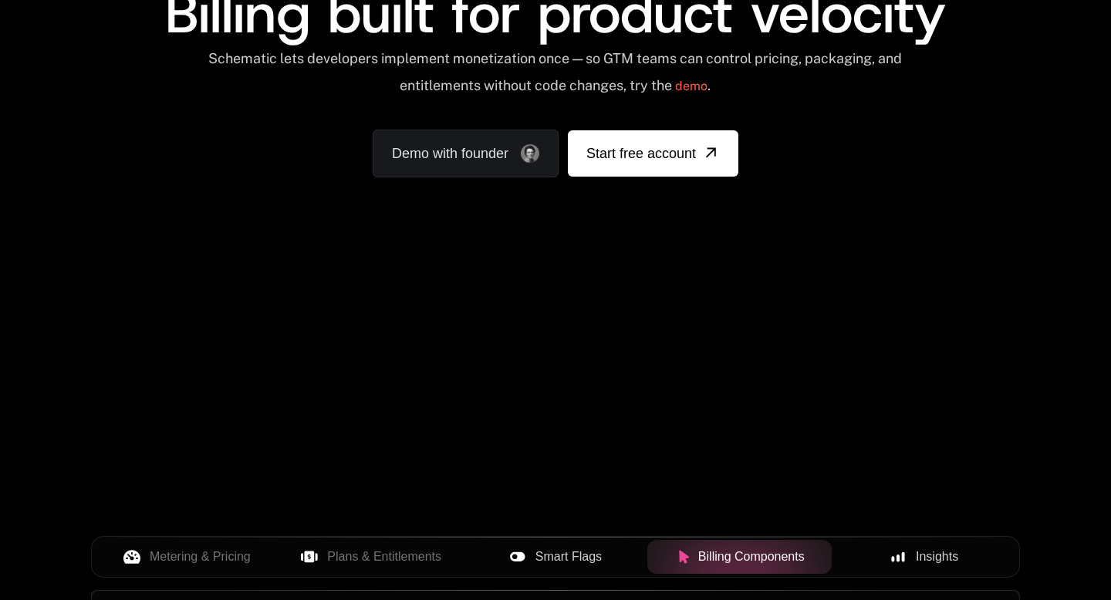
click at [937, 567] on button "Insights" at bounding box center [924, 557] width 184 height 34
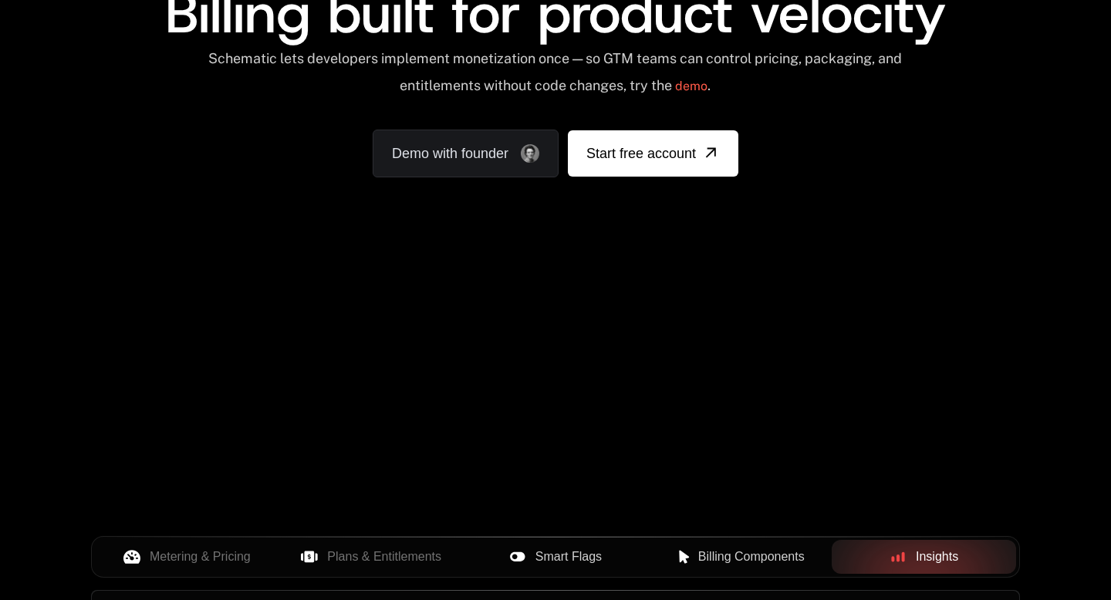
click at [718, 553] on span "Billing Components" at bounding box center [751, 557] width 106 height 19
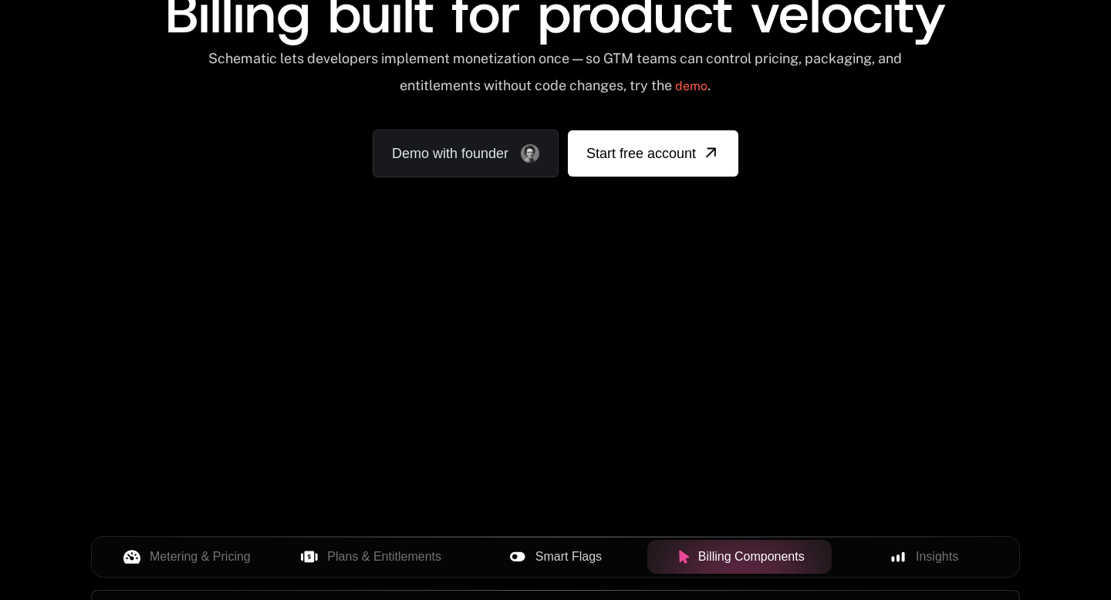
click at [535, 550] on span "Smart Flags" at bounding box center [568, 557] width 66 height 19
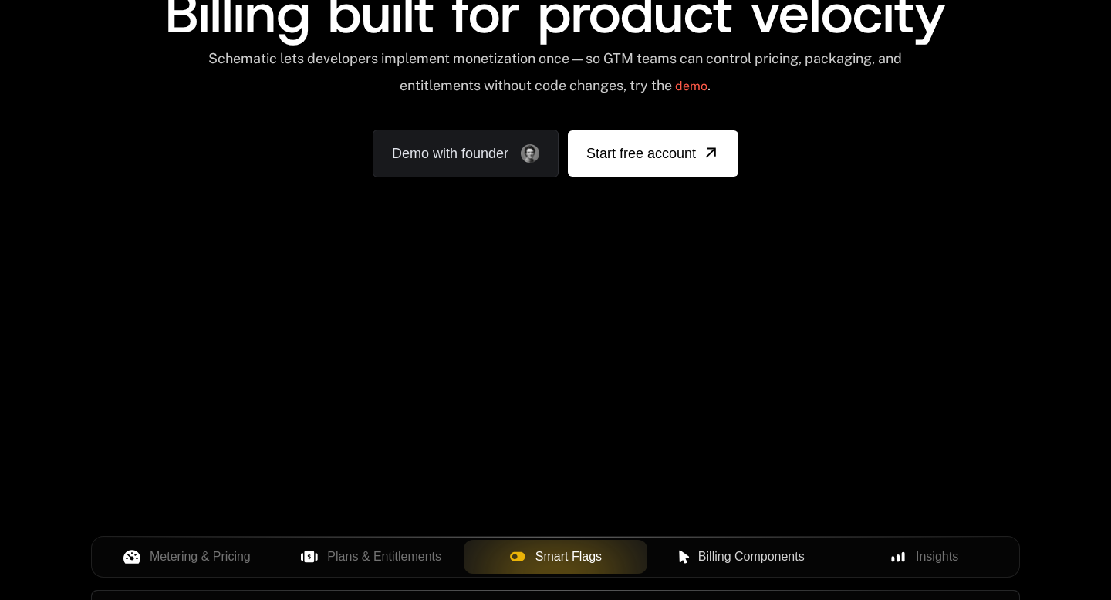
click at [367, 537] on div "Metering & Pricing Plans & Entitlements Smart Flags Billing Components Insights" at bounding box center [555, 557] width 929 height 42
click at [353, 549] on span "Plans & Entitlements" at bounding box center [384, 557] width 114 height 19
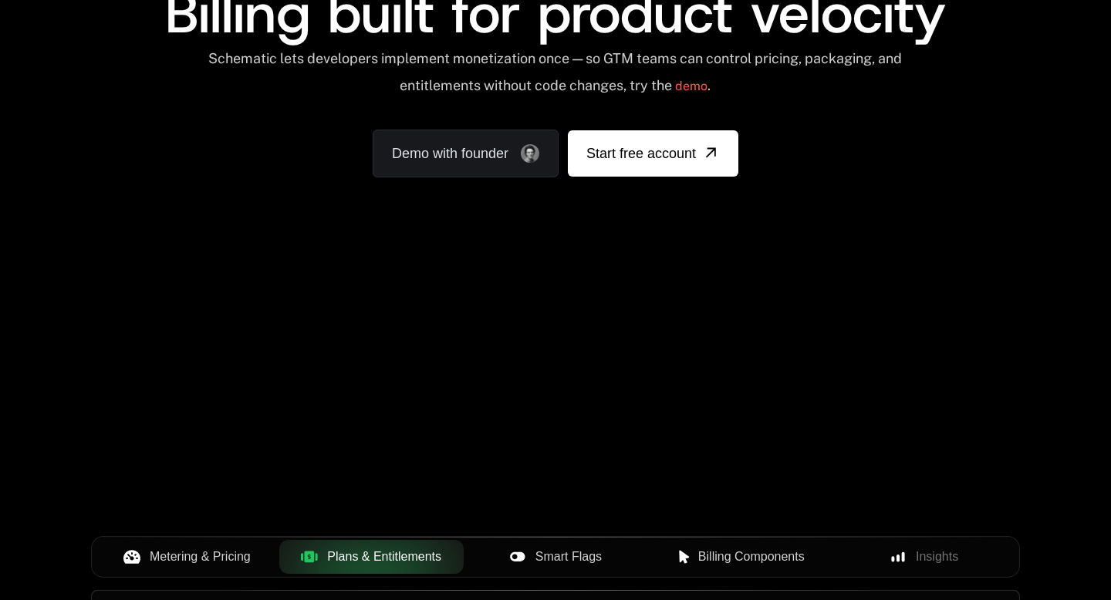
click at [182, 555] on span "Metering & Pricing" at bounding box center [200, 557] width 101 height 19
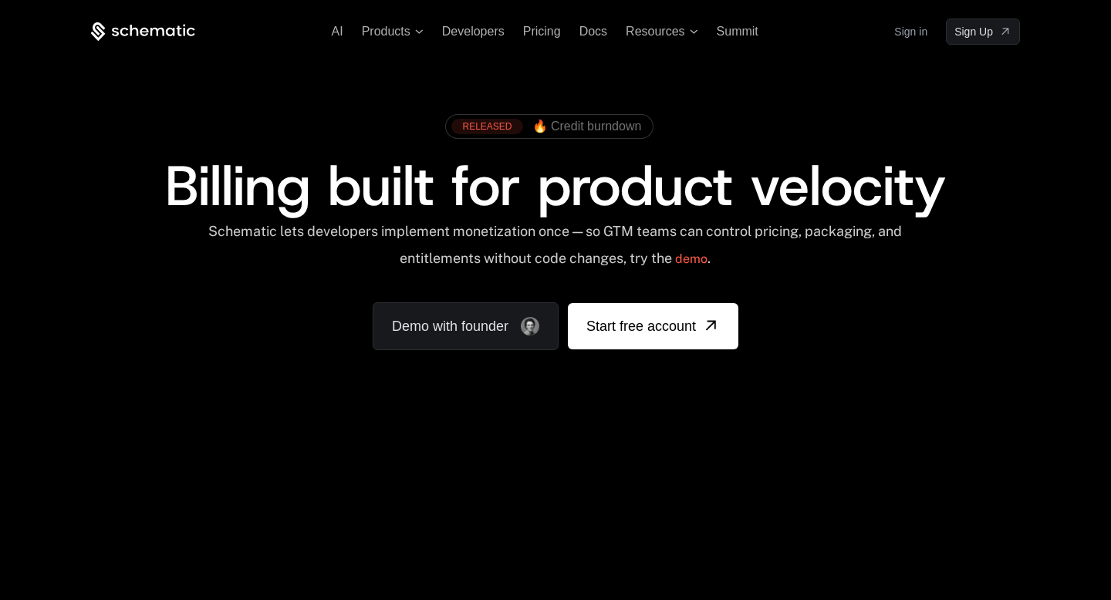
scroll to position [55, 0]
click at [918, 33] on link "Sign in" at bounding box center [910, 31] width 33 height 25
click at [966, 295] on div "RELEASED 🔥 Credit burndown Billing built for product velocity Schematic lets de…" at bounding box center [555, 228] width 929 height 244
click at [866, 262] on div "Schematic lets developers implement monetization once — so GTM teams can contro…" at bounding box center [555, 250] width 697 height 55
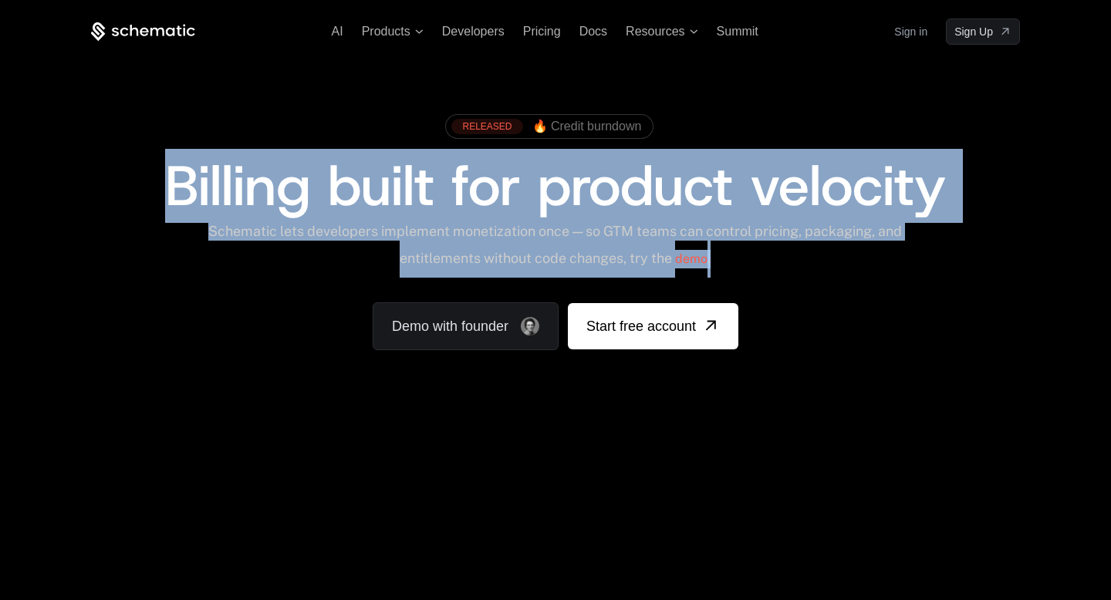
drag, startPoint x: 857, startPoint y: 262, endPoint x: 161, endPoint y: 186, distance: 700.1
click at [161, 186] on div "RELEASED 🔥 Credit burndown Billing built for product velocity Schematic lets de…" at bounding box center [555, 228] width 929 height 244
click at [161, 186] on div "Billing built for product velocity" at bounding box center [555, 186] width 929 height 56
drag, startPoint x: 161, startPoint y: 186, endPoint x: 780, endPoint y: 250, distance: 622.1
click at [782, 249] on div "RELEASED 🔥 Credit burndown Billing built for product velocity Schematic lets de…" at bounding box center [555, 228] width 929 height 244
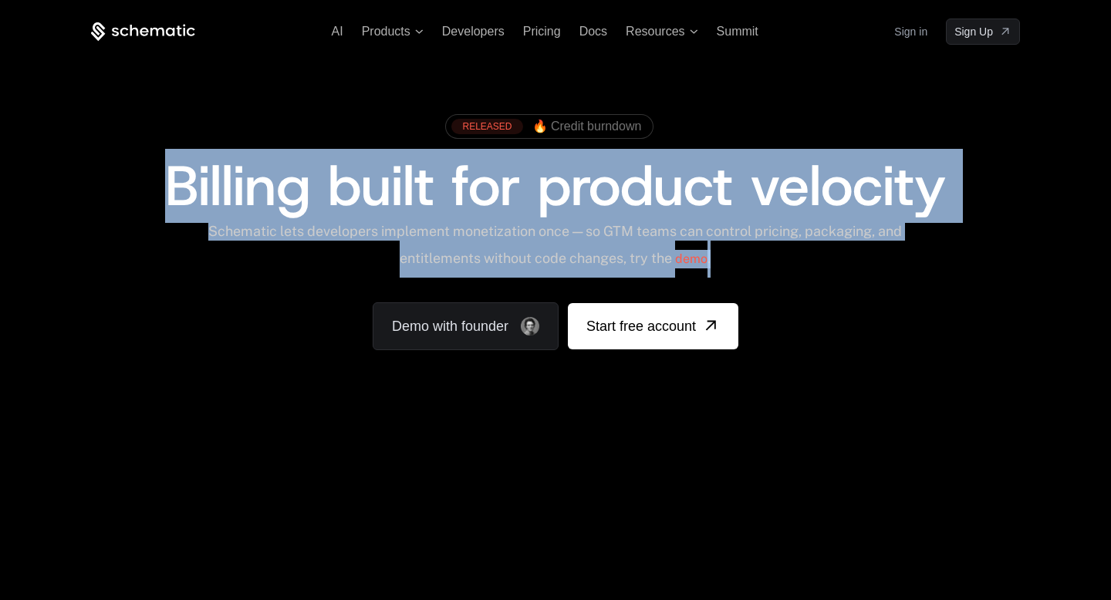
click at [780, 250] on div "Schematic lets developers implement monetization once — so GTM teams can contro…" at bounding box center [555, 250] width 697 height 55
drag, startPoint x: 780, startPoint y: 250, endPoint x: 147, endPoint y: 190, distance: 636.3
click at [147, 190] on div "RELEASED 🔥 Credit burndown Billing built for product velocity Schematic lets de…" at bounding box center [555, 228] width 929 height 244
click at [147, 190] on div "Billing built for product velocity" at bounding box center [555, 186] width 929 height 56
drag, startPoint x: 147, startPoint y: 190, endPoint x: 741, endPoint y: 271, distance: 599.6
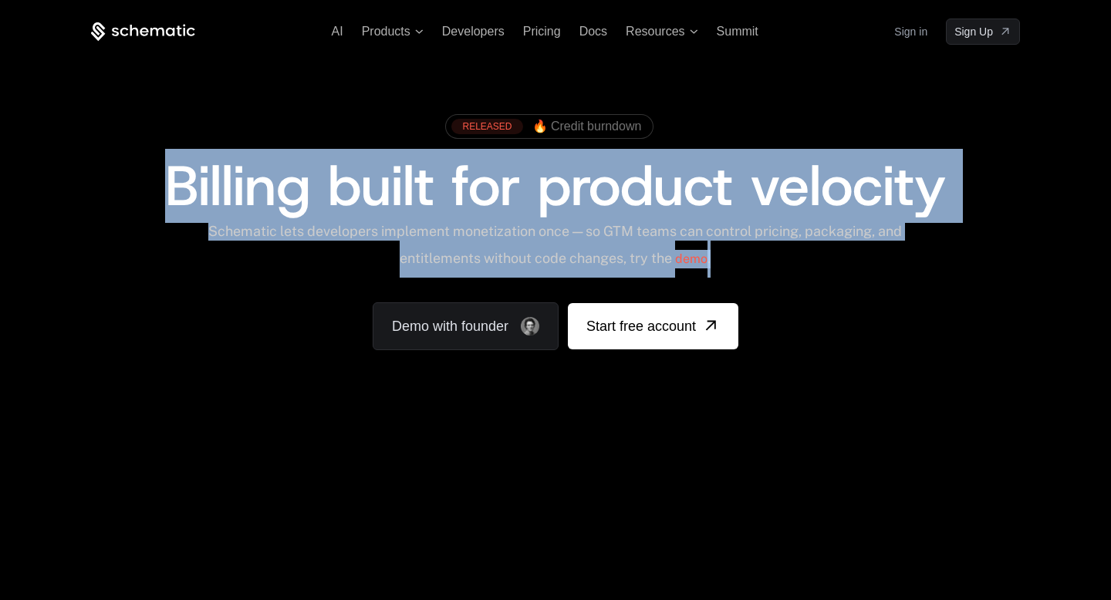
click at [745, 260] on div "RELEASED 🔥 Credit burndown Billing built for product velocity Schematic lets de…" at bounding box center [555, 228] width 929 height 244
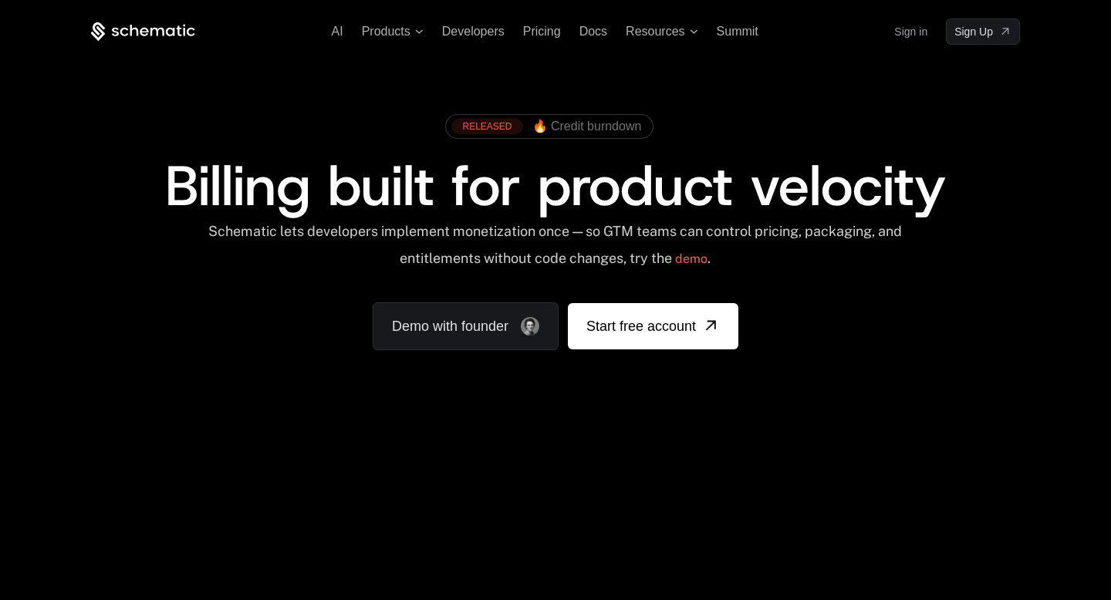
click at [741, 272] on div "Schematic lets developers implement monetization once — so GTM teams can contro…" at bounding box center [555, 250] width 697 height 55
click at [574, 387] on div "RELEASED 🔥 Credit burndown Billing built for product velocity Schematic lets de…" at bounding box center [555, 228] width 1003 height 367
